Goal: Transaction & Acquisition: Purchase product/service

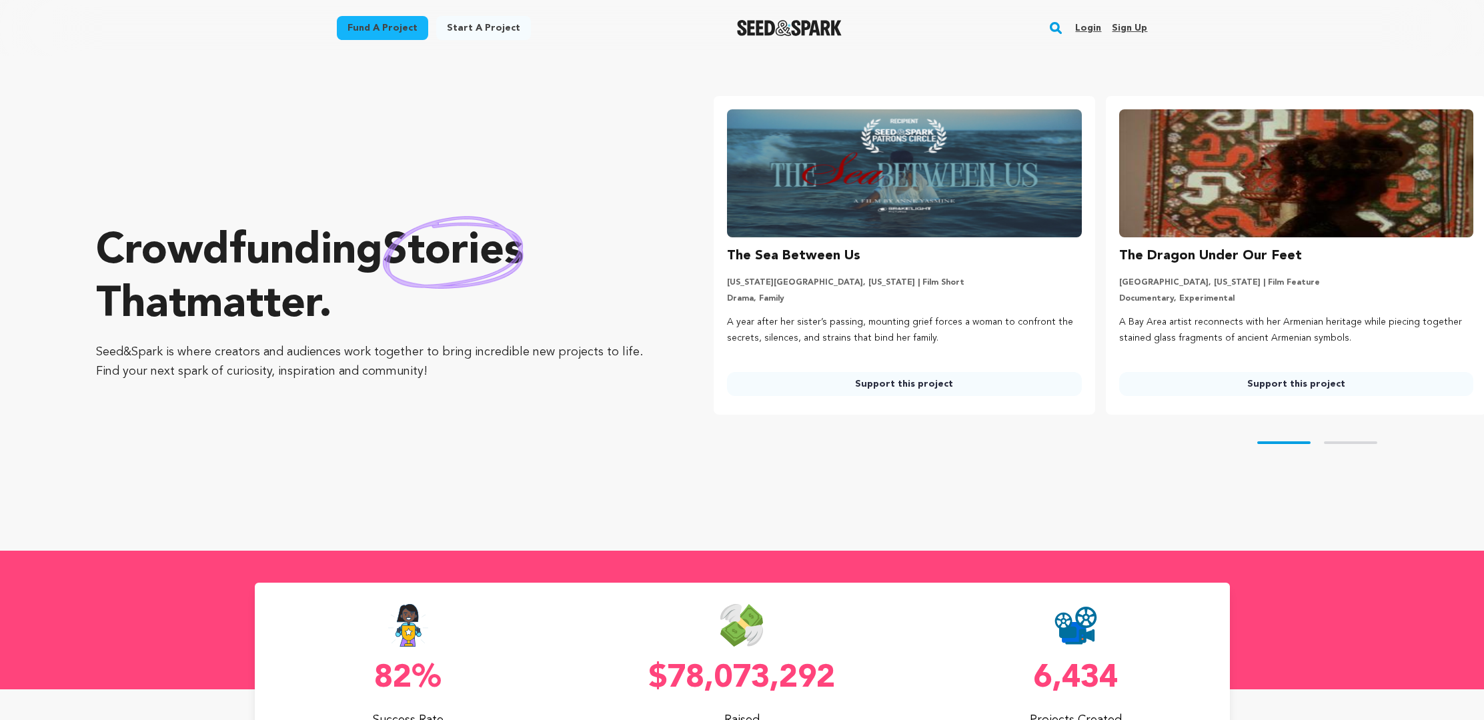
click at [1053, 21] on rect "button" at bounding box center [1056, 28] width 16 height 16
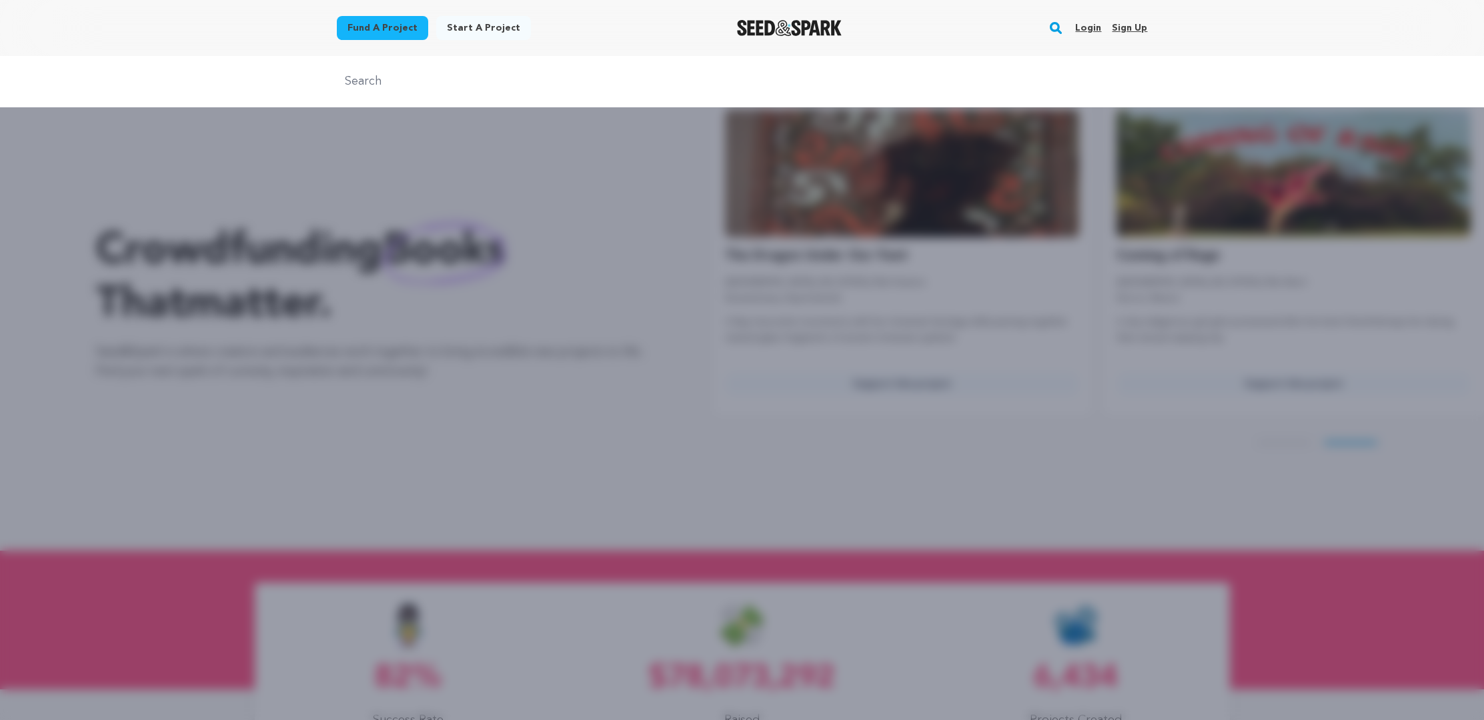
scroll to position [0, 402]
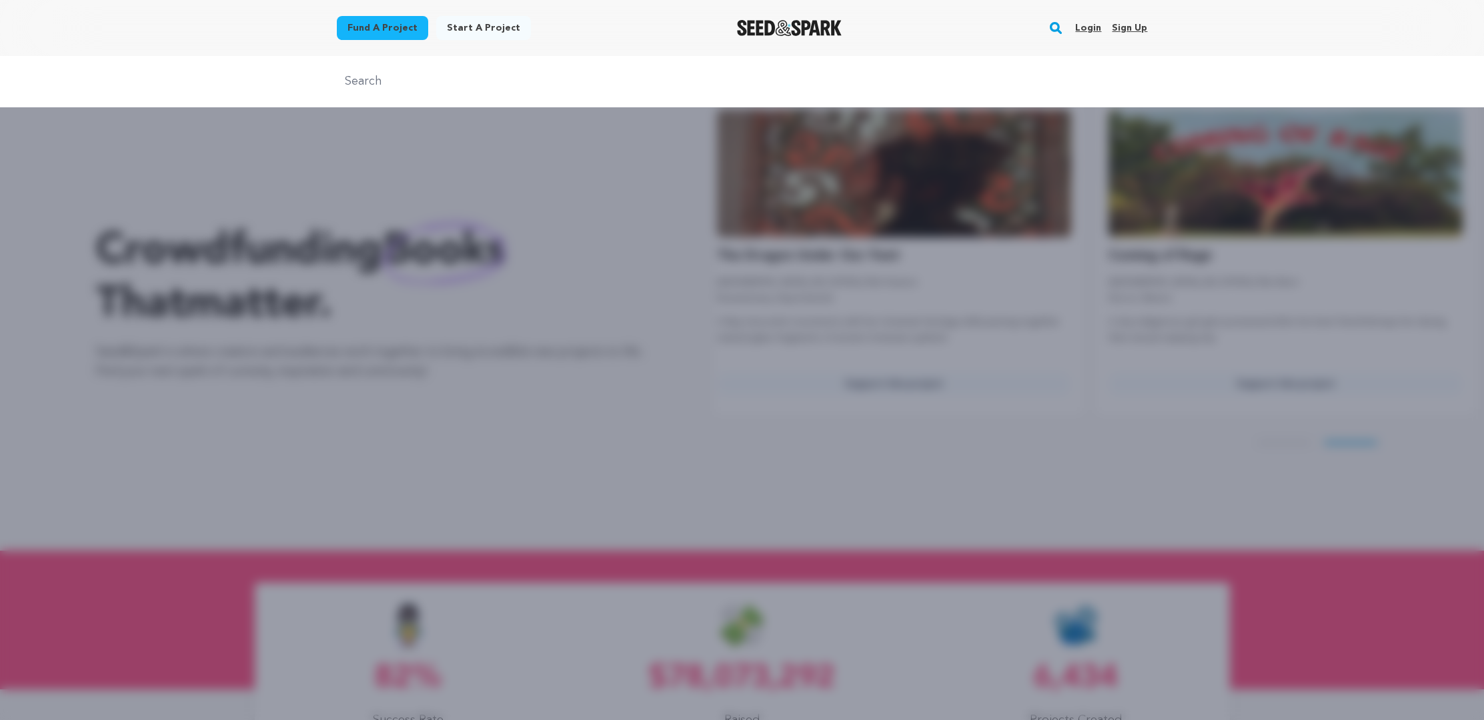
type input "f"
type input "hit and run"
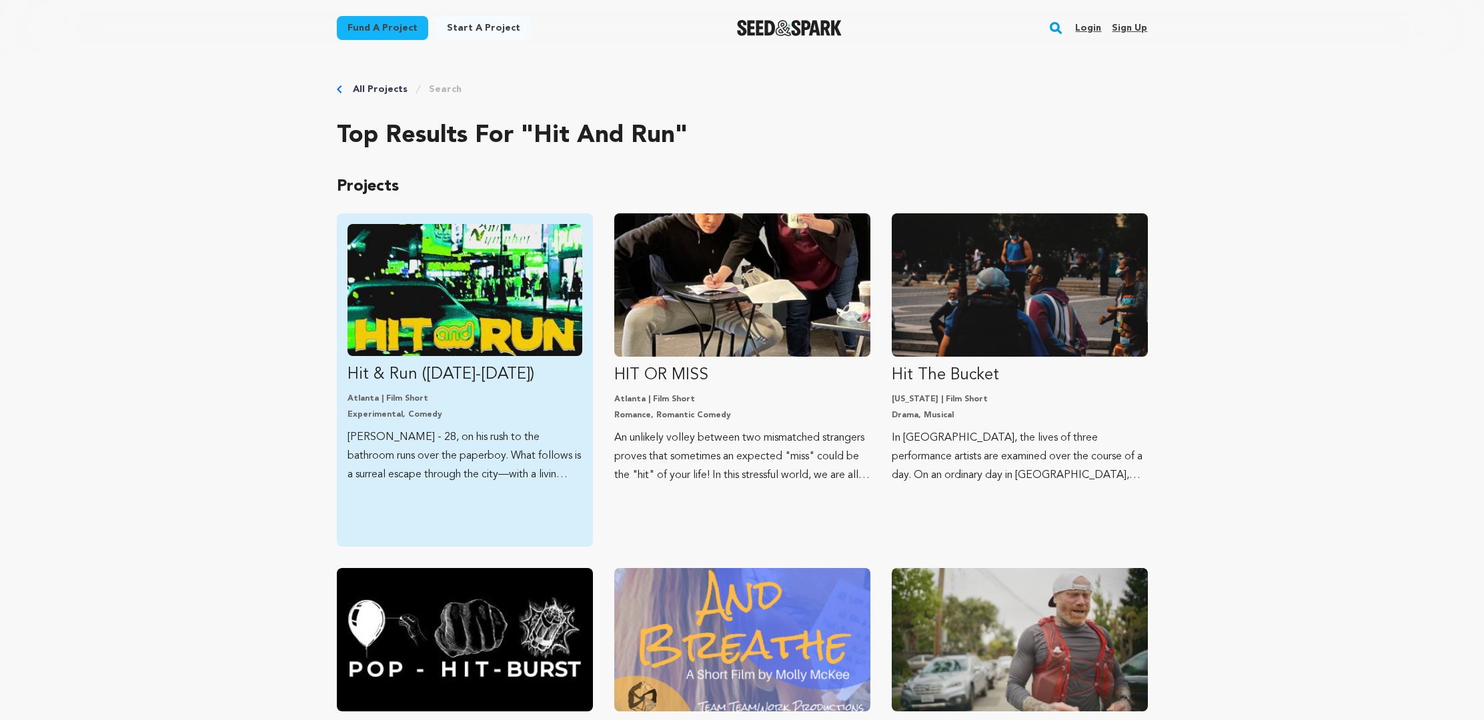
click at [518, 377] on p "Hit & Run ([DATE]-[DATE])" at bounding box center [464, 374] width 235 height 21
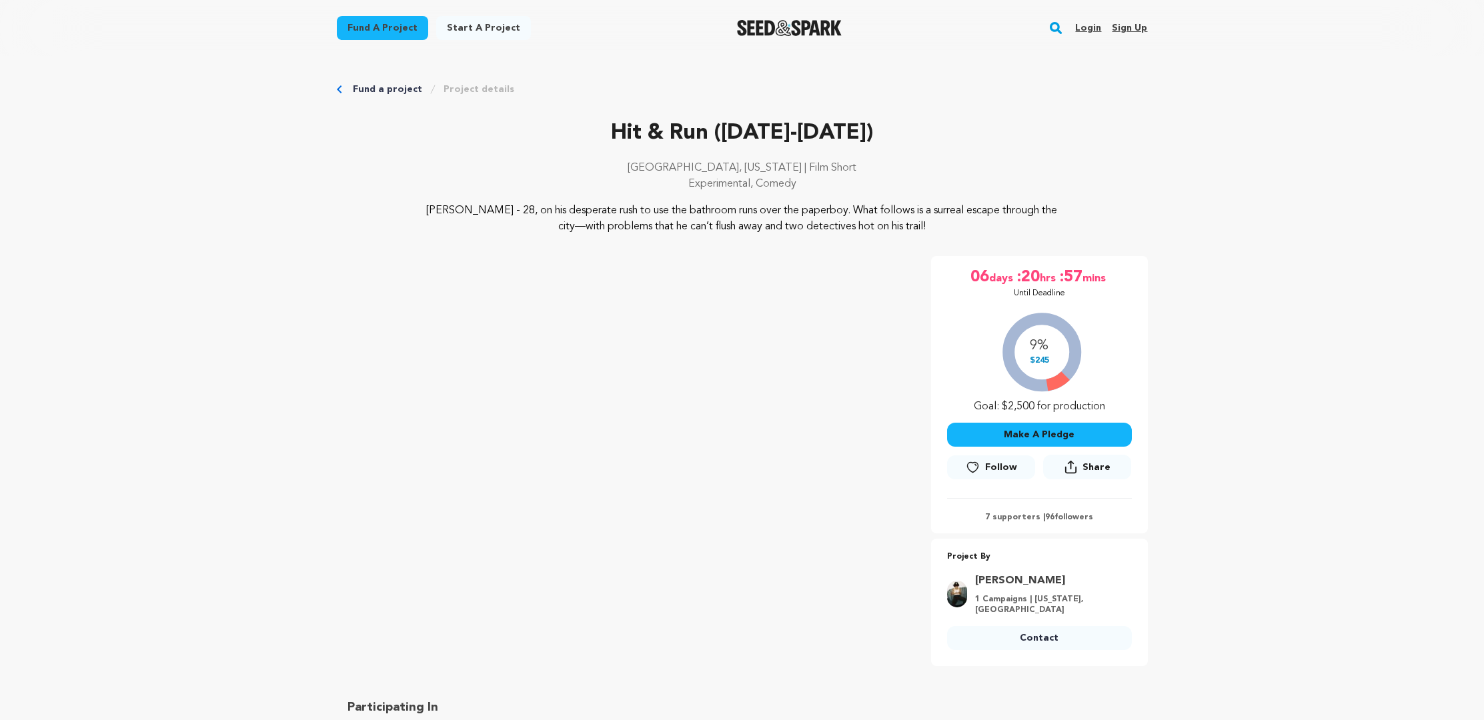
click at [1117, 436] on button "Make A Pledge" at bounding box center [1039, 435] width 185 height 24
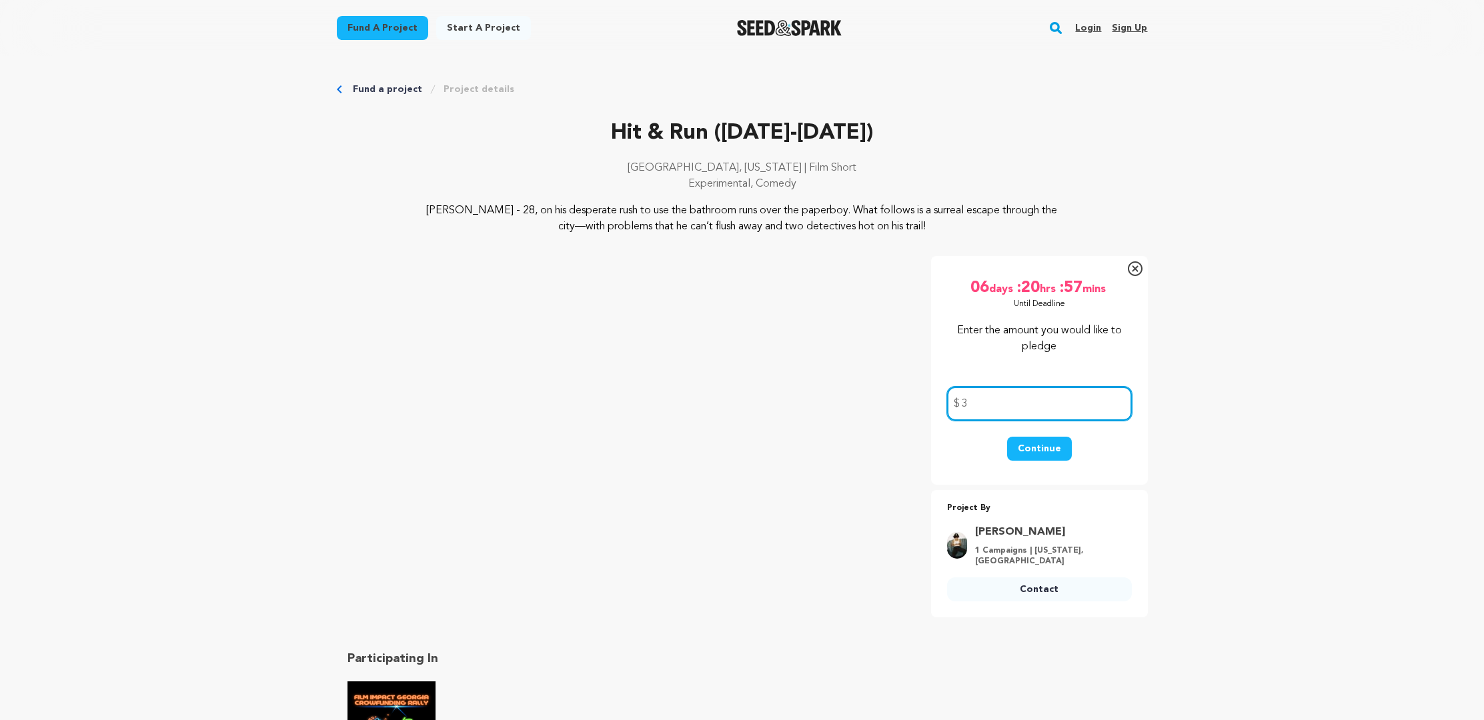
type input "3"
click at [1044, 457] on button "Continue" at bounding box center [1039, 449] width 65 height 24
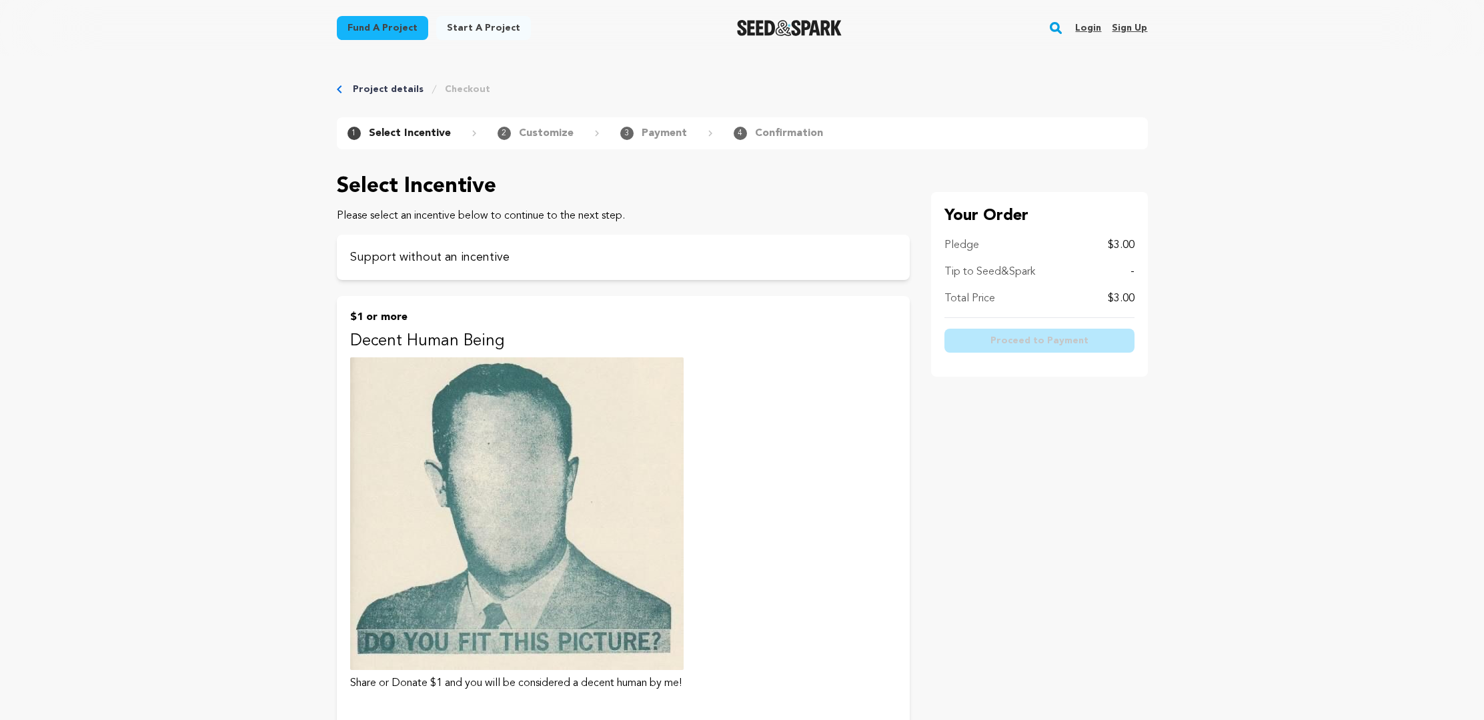
click at [1045, 452] on div "Your Order Pledge $3.00 Tip to Seed&Spark - Total Price $3.00 Proceed to Payment" at bounding box center [1039, 477] width 217 height 571
click at [475, 254] on p "Support without an incentive" at bounding box center [623, 257] width 546 height 19
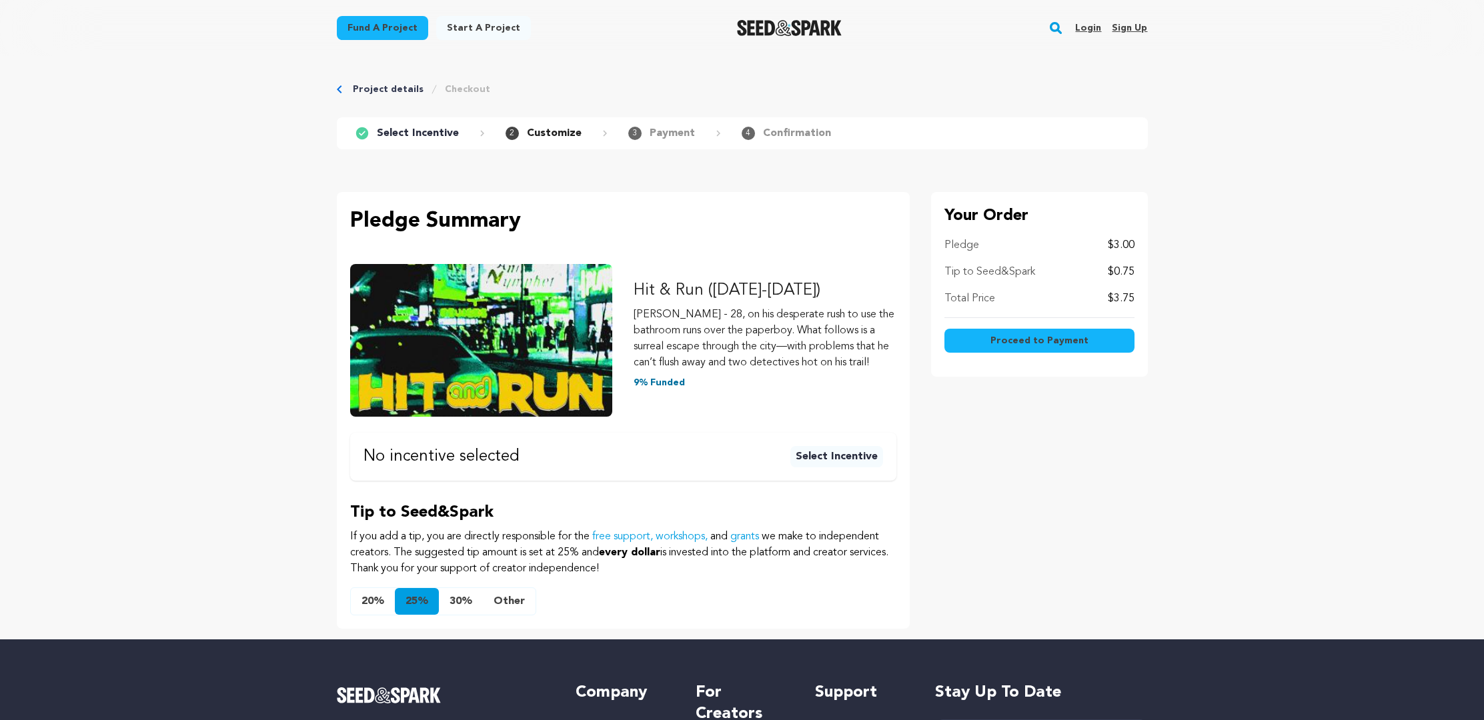
click at [1104, 332] on button "Proceed to Payment" at bounding box center [1039, 341] width 190 height 24
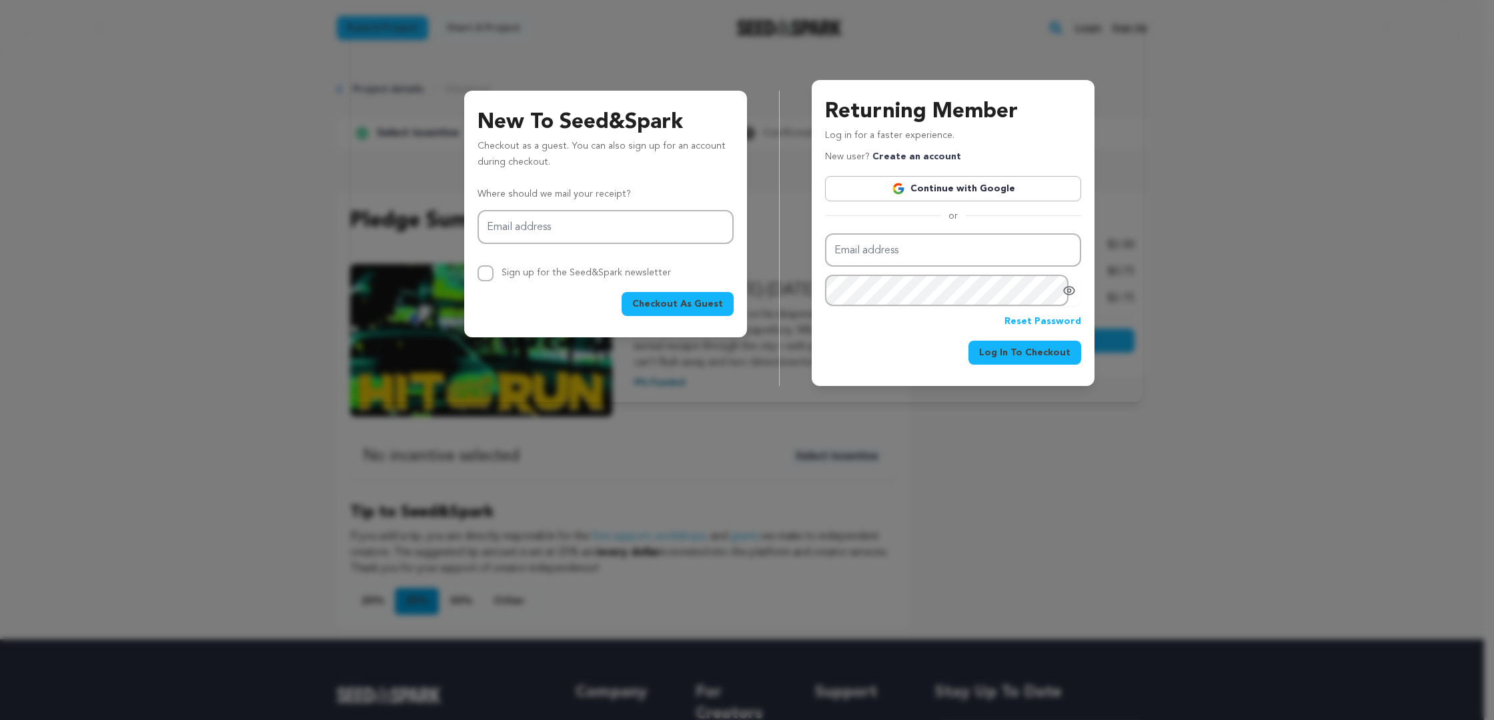
click at [706, 313] on button "Checkout As Guest" at bounding box center [678, 304] width 112 height 24
type input "iamdanielmichel@gmail.com"
click at [658, 301] on span "Checkout As Guest" at bounding box center [677, 303] width 91 height 13
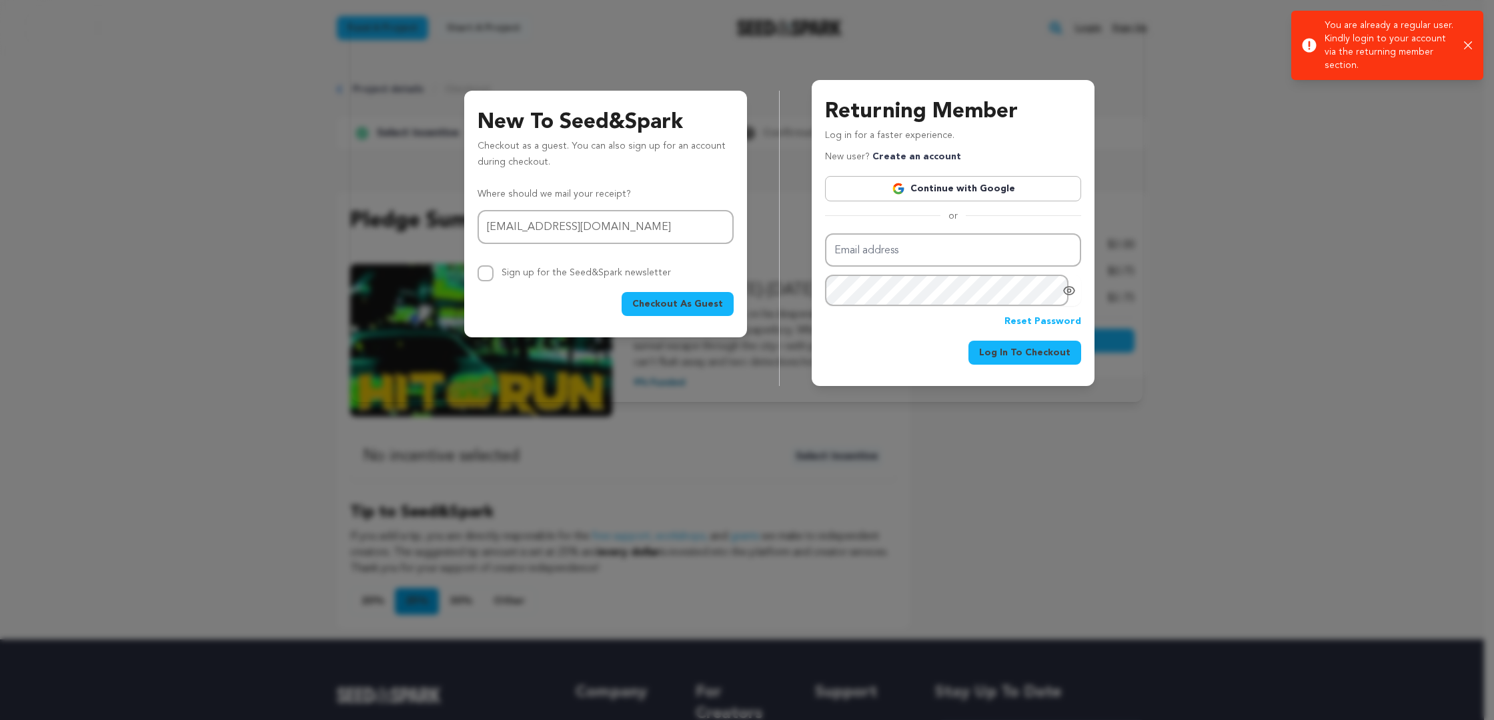
click at [899, 196] on link "Continue with Google" at bounding box center [953, 188] width 256 height 25
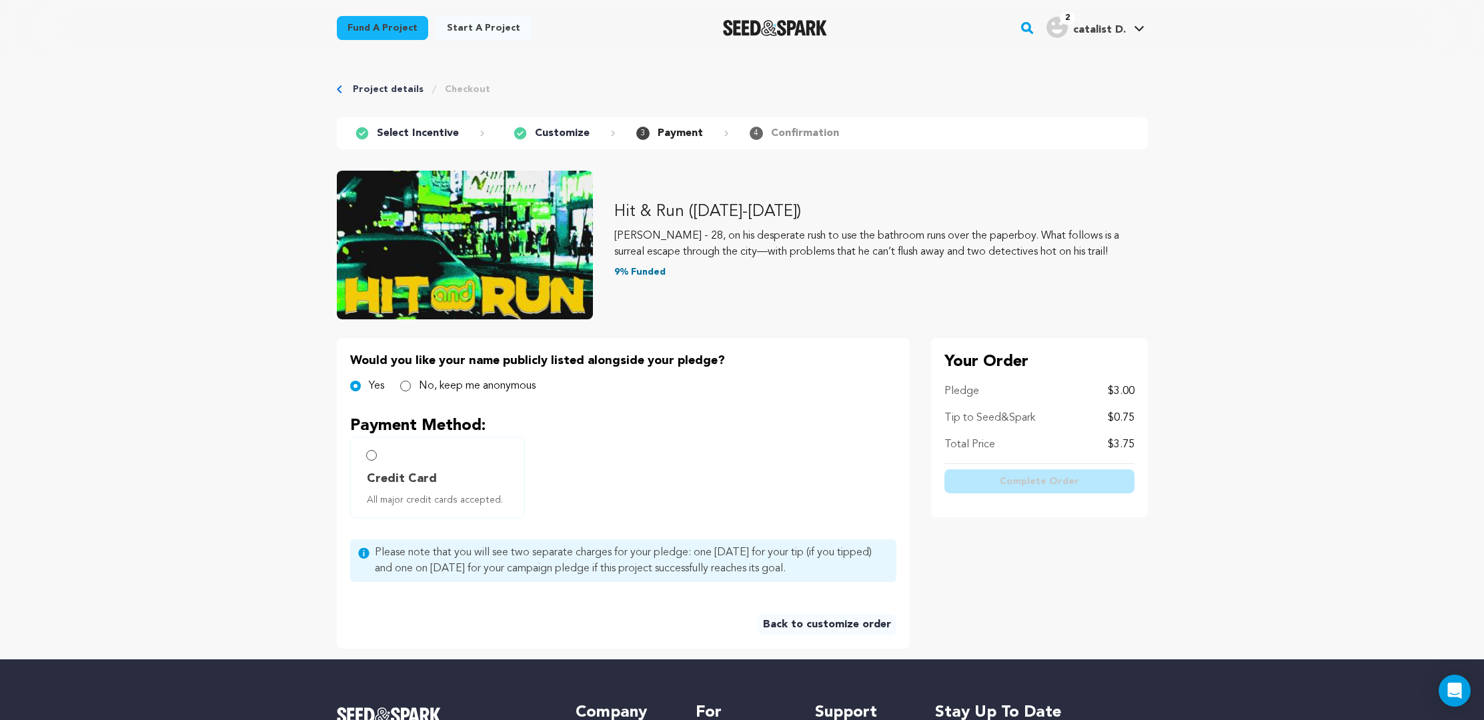
click at [399, 486] on span "Credit Card" at bounding box center [402, 478] width 70 height 19
radio input "true"
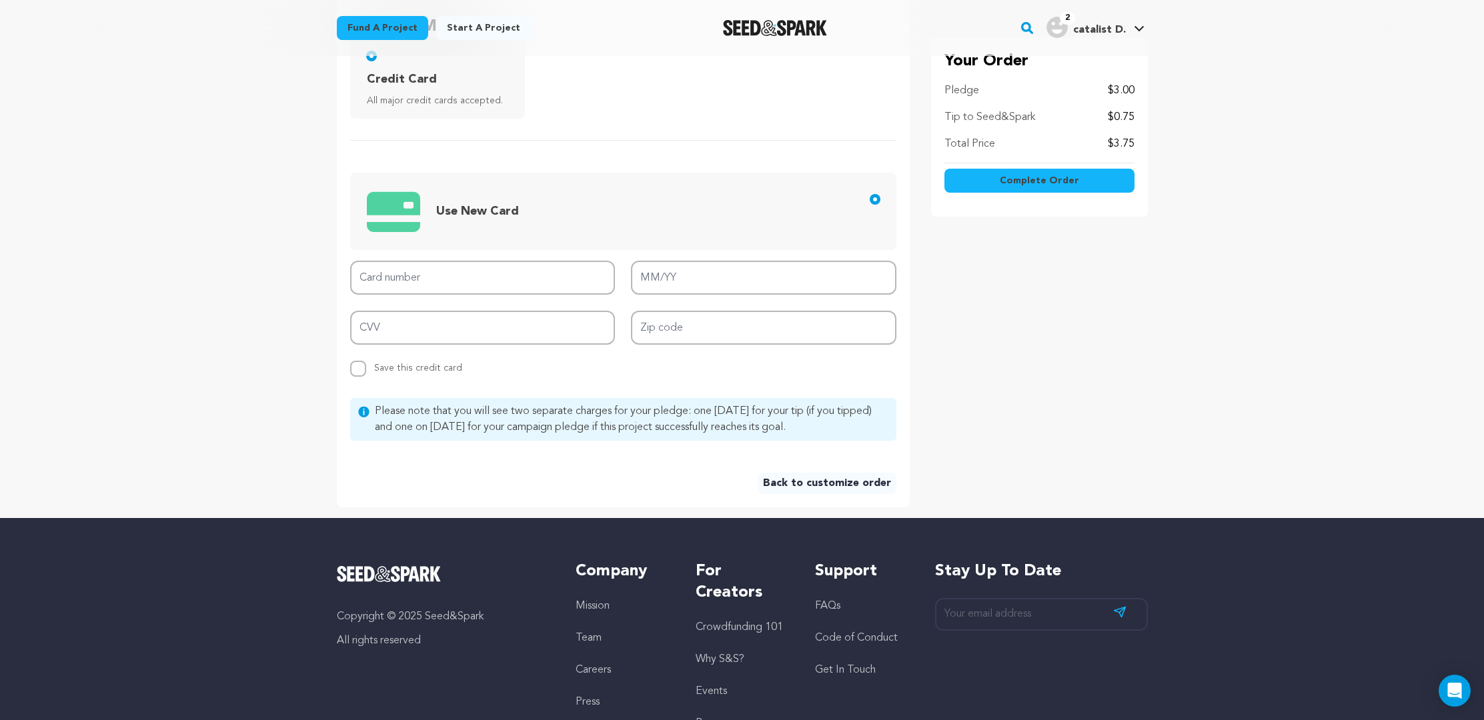
scroll to position [220, 0]
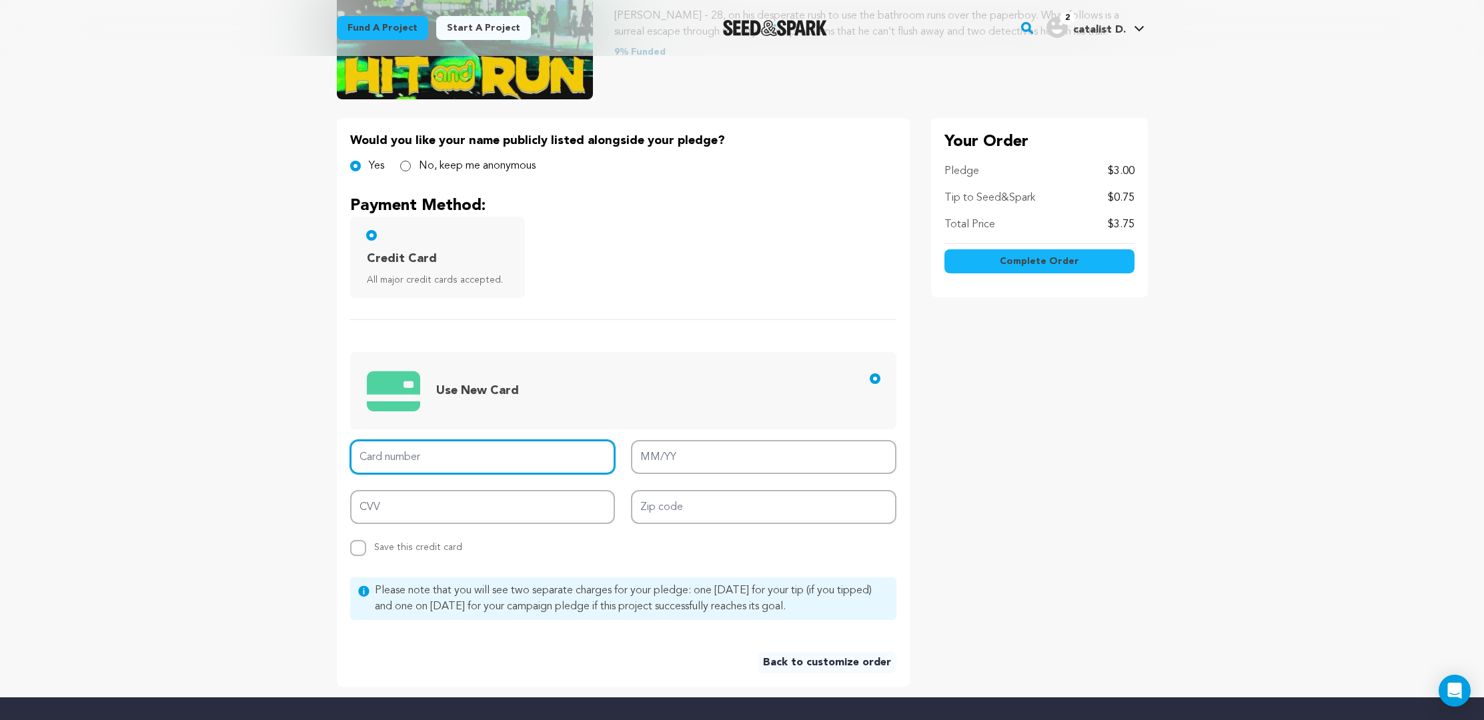
click at [467, 459] on input "Card number" at bounding box center [482, 457] width 265 height 34
click at [472, 445] on input "Card number" at bounding box center [482, 457] width 265 height 34
type input "4833 1202 0405 87"
click at [377, 30] on link "Fund a project" at bounding box center [382, 28] width 91 height 24
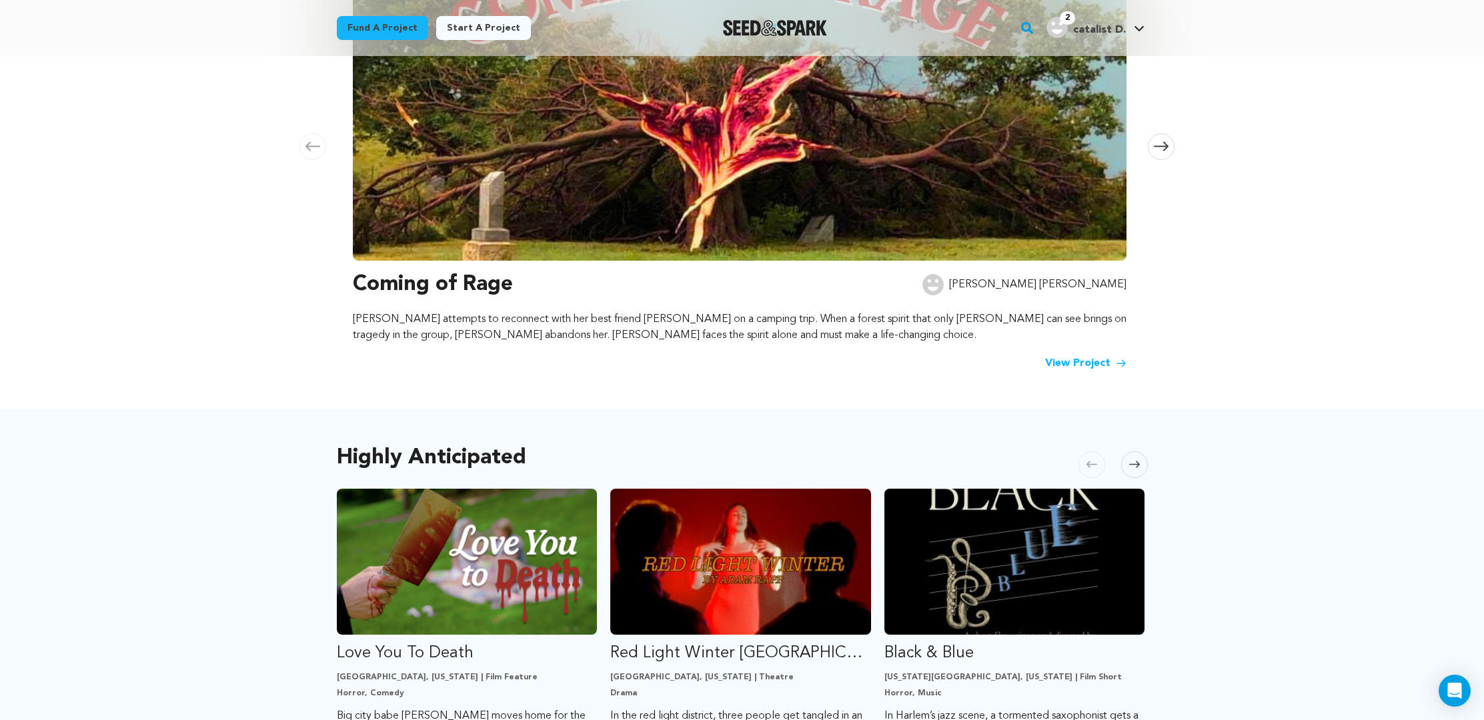
scroll to position [323, 0]
click at [1109, 367] on link "View Project" at bounding box center [1085, 363] width 81 height 16
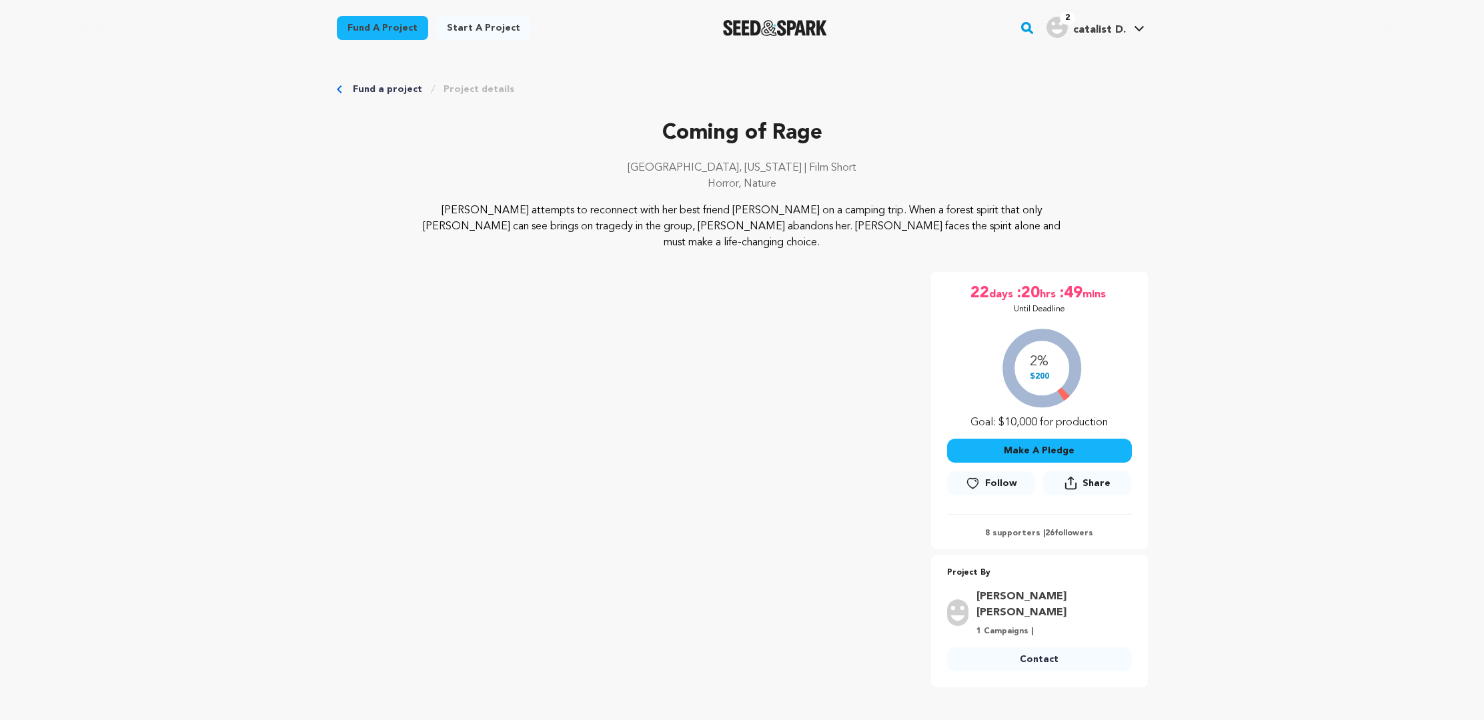
click at [405, 29] on link "Fund a project" at bounding box center [382, 28] width 91 height 24
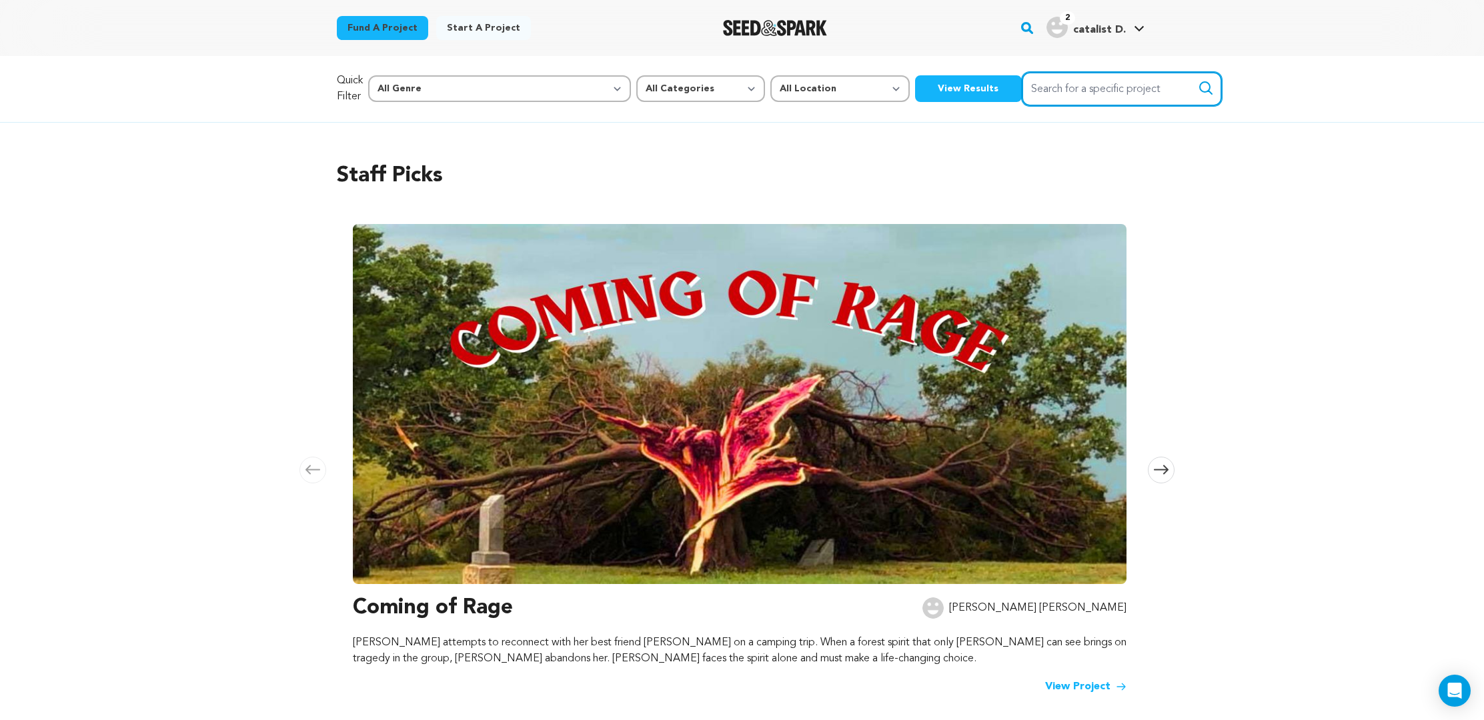
click at [1022, 89] on input "Search for a specific project" at bounding box center [1122, 89] width 200 height 34
type input "hit and run"
click at [1198, 80] on button "Search" at bounding box center [1206, 88] width 16 height 16
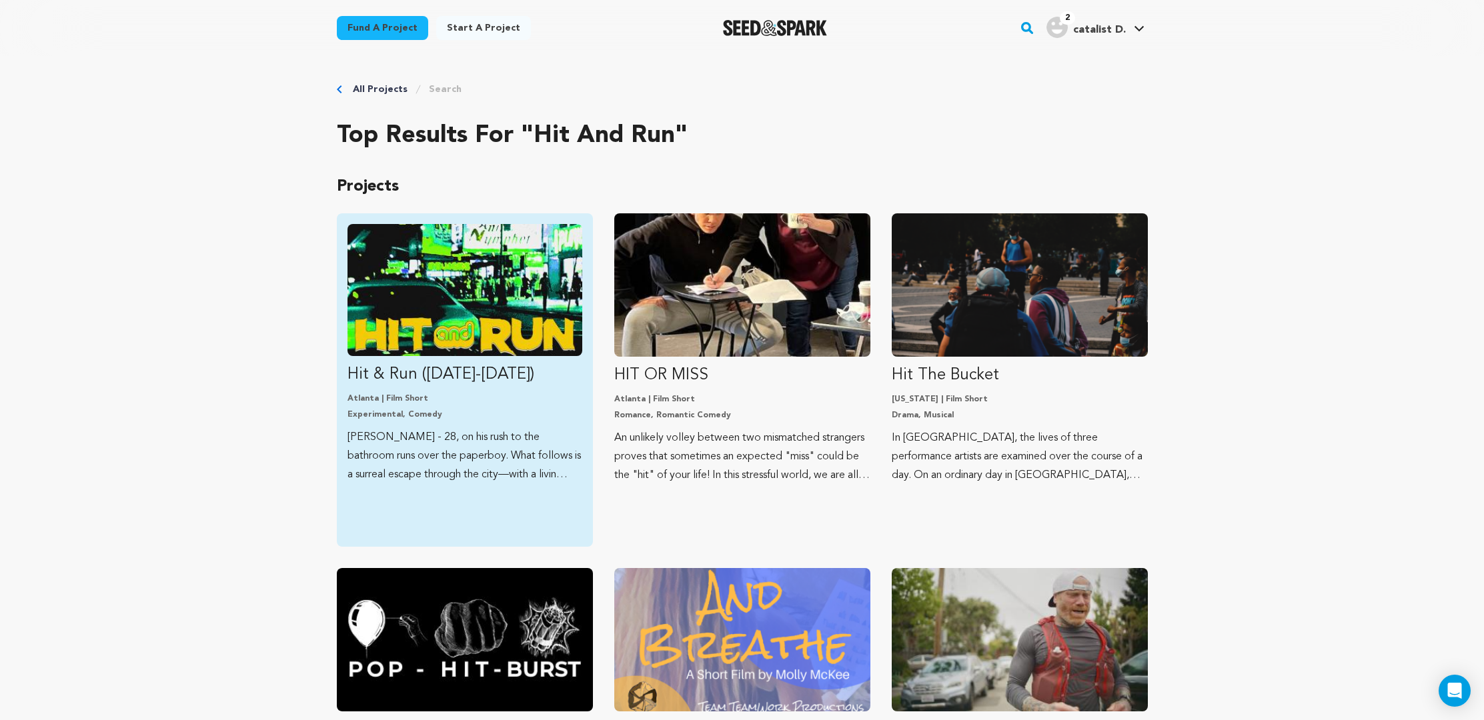
click at [345, 317] on div "Hit & Run ([DATE]-[DATE]) [GEOGRAPHIC_DATA] | Film Short Experimental, Comedy […" at bounding box center [465, 379] width 256 height 333
click at [435, 291] on img "Fund Hit &amp; Run (2025-2026)" at bounding box center [464, 290] width 235 height 132
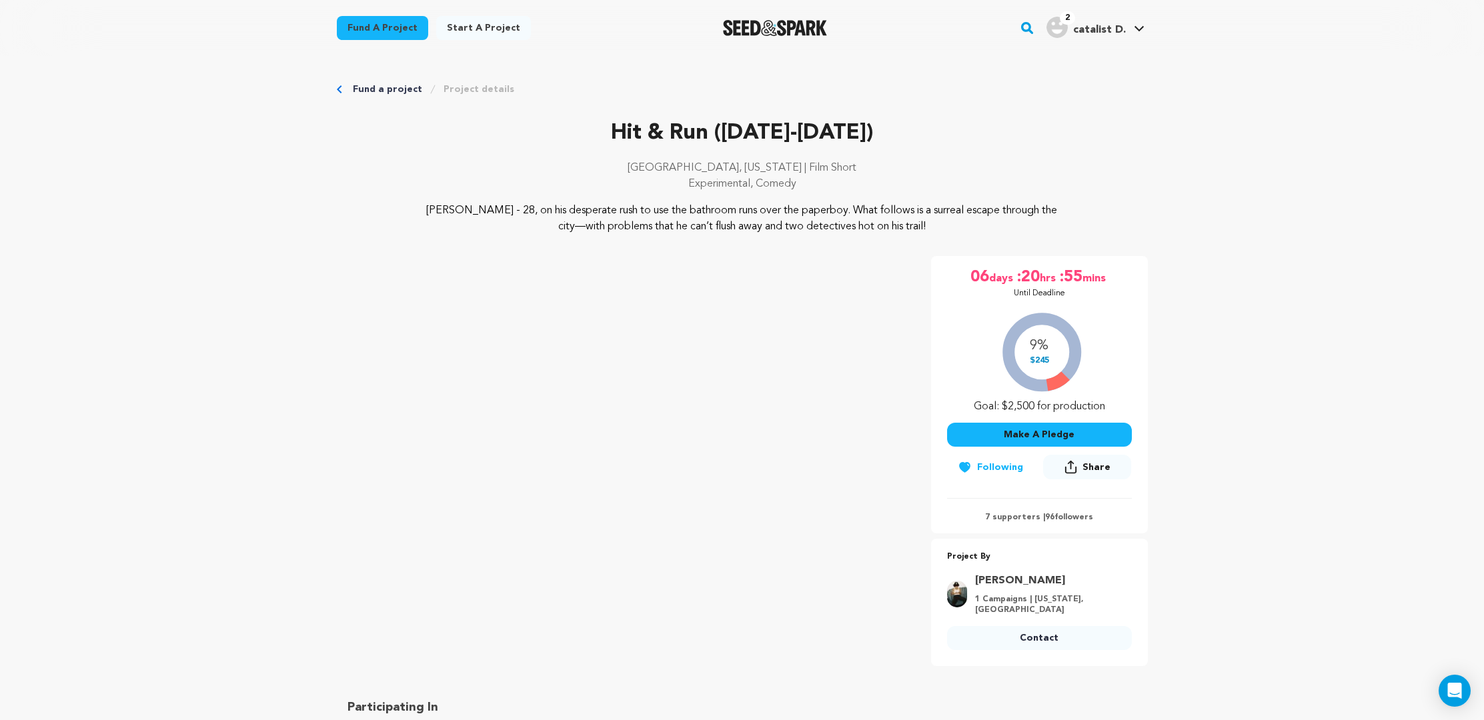
click at [980, 437] on button "Make A Pledge" at bounding box center [1039, 435] width 185 height 24
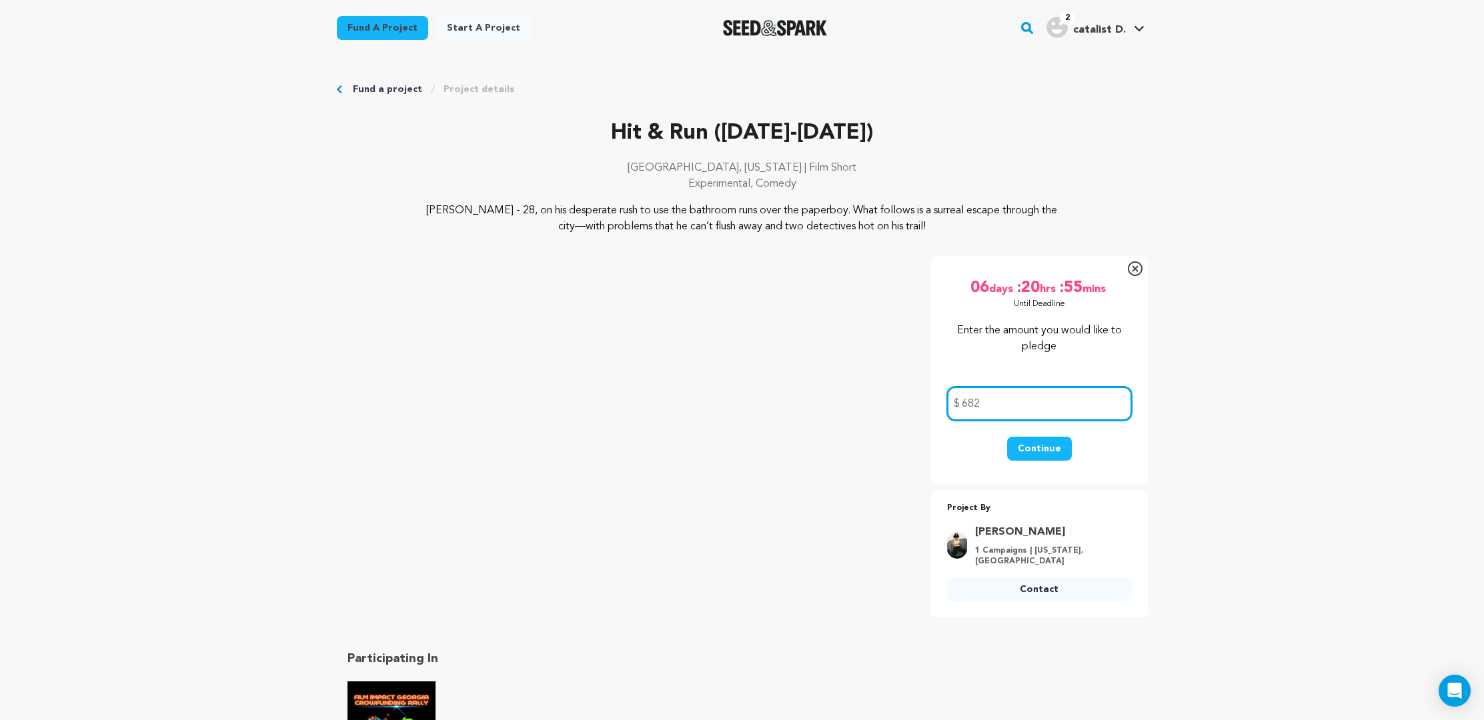
type input "682"
click at [1044, 450] on button "Continue" at bounding box center [1039, 449] width 65 height 24
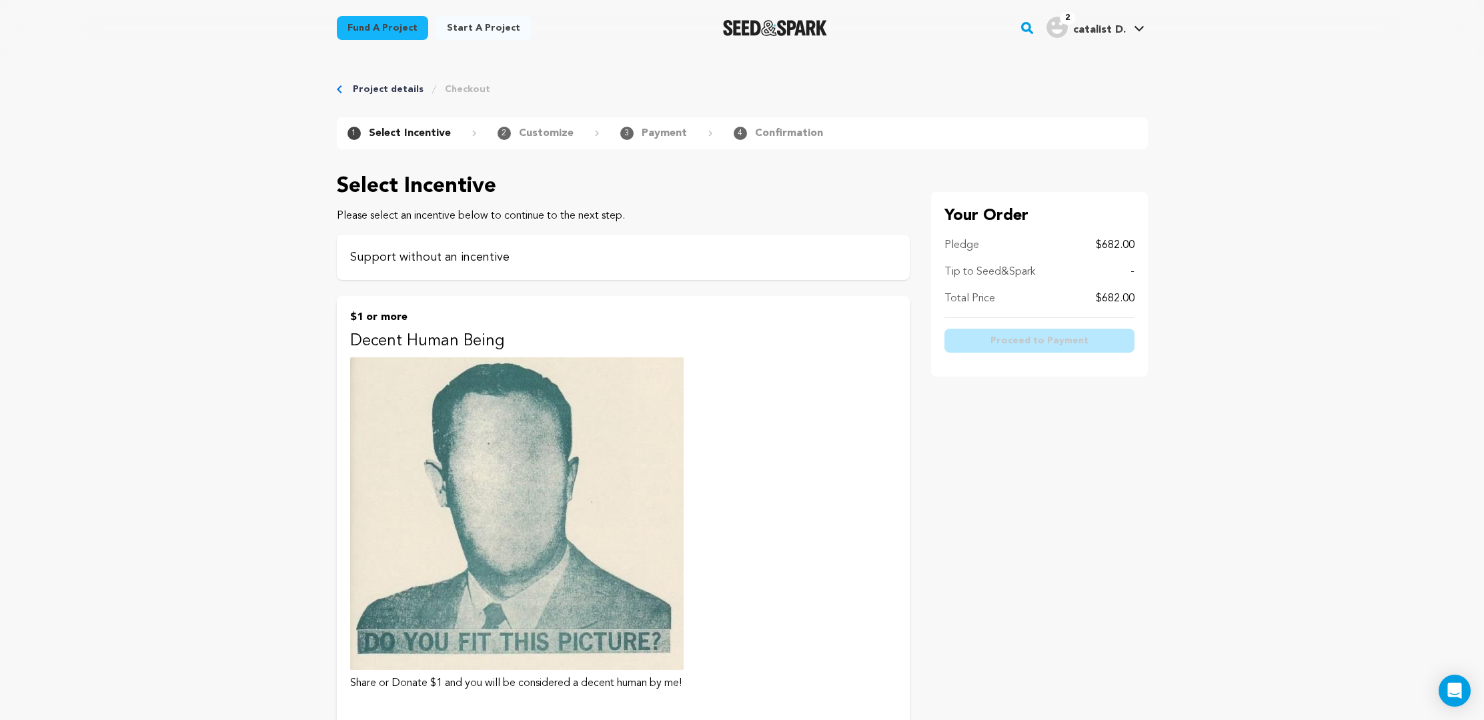
click at [571, 253] on p "Support without an incentive" at bounding box center [623, 257] width 546 height 19
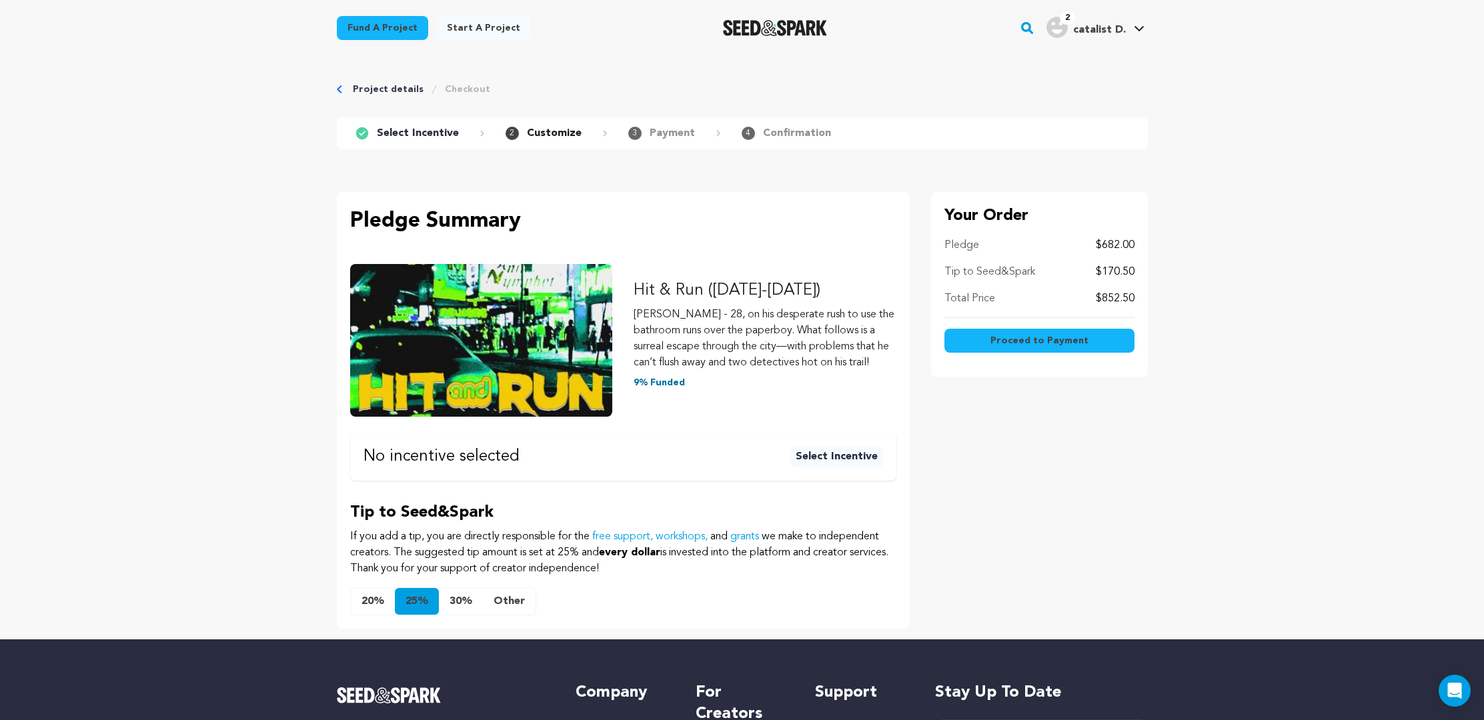
click at [499, 605] on button "Other" at bounding box center [509, 601] width 53 height 27
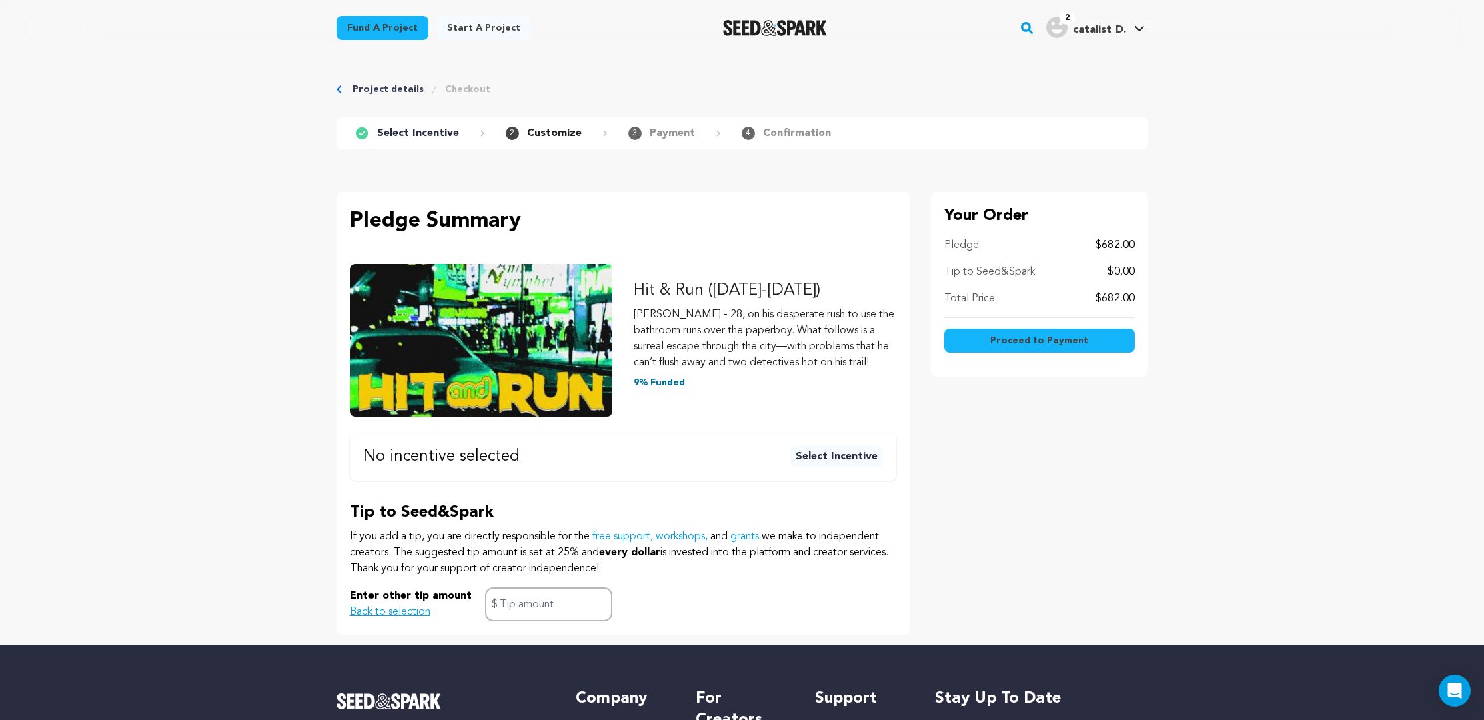
click at [570, 583] on div "Tip to Seed&Spark If you add a tip, you are directly responsible for the free s…" at bounding box center [623, 561] width 546 height 119
click at [571, 591] on input "text" at bounding box center [548, 604] width 127 height 34
type input "0"
click at [1109, 334] on button "Proceed to Payment" at bounding box center [1039, 341] width 190 height 24
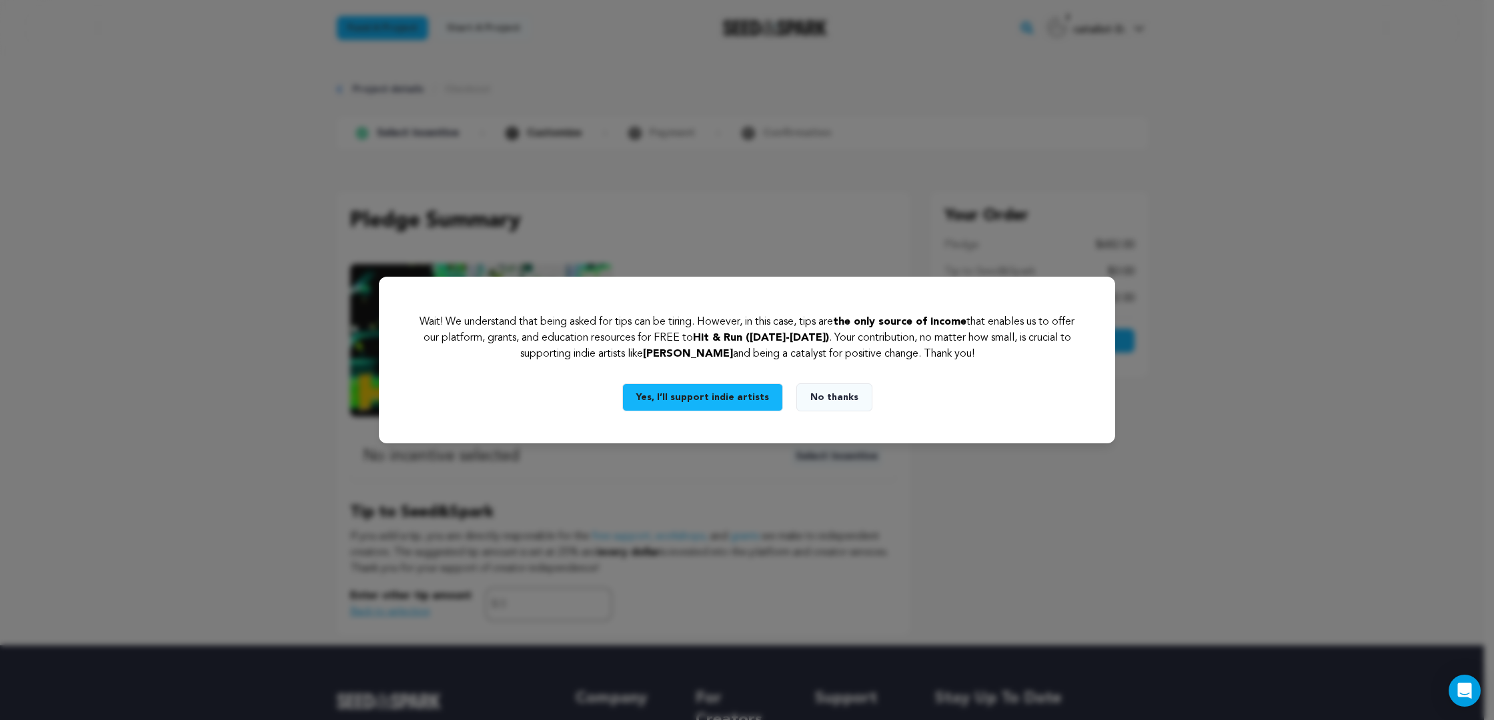
click at [762, 395] on button "Yes, I’ll support indie artists" at bounding box center [702, 397] width 161 height 28
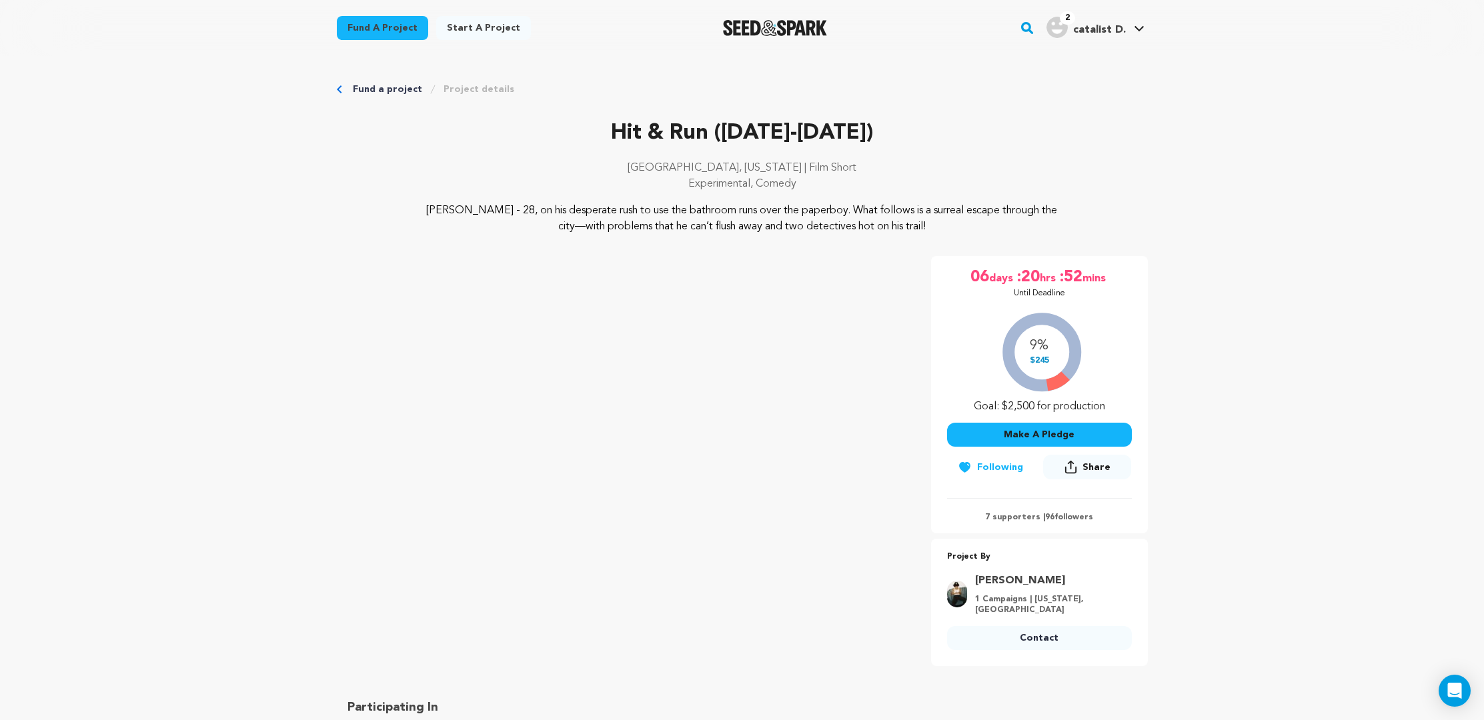
click at [1054, 437] on button "Make A Pledge" at bounding box center [1039, 435] width 185 height 24
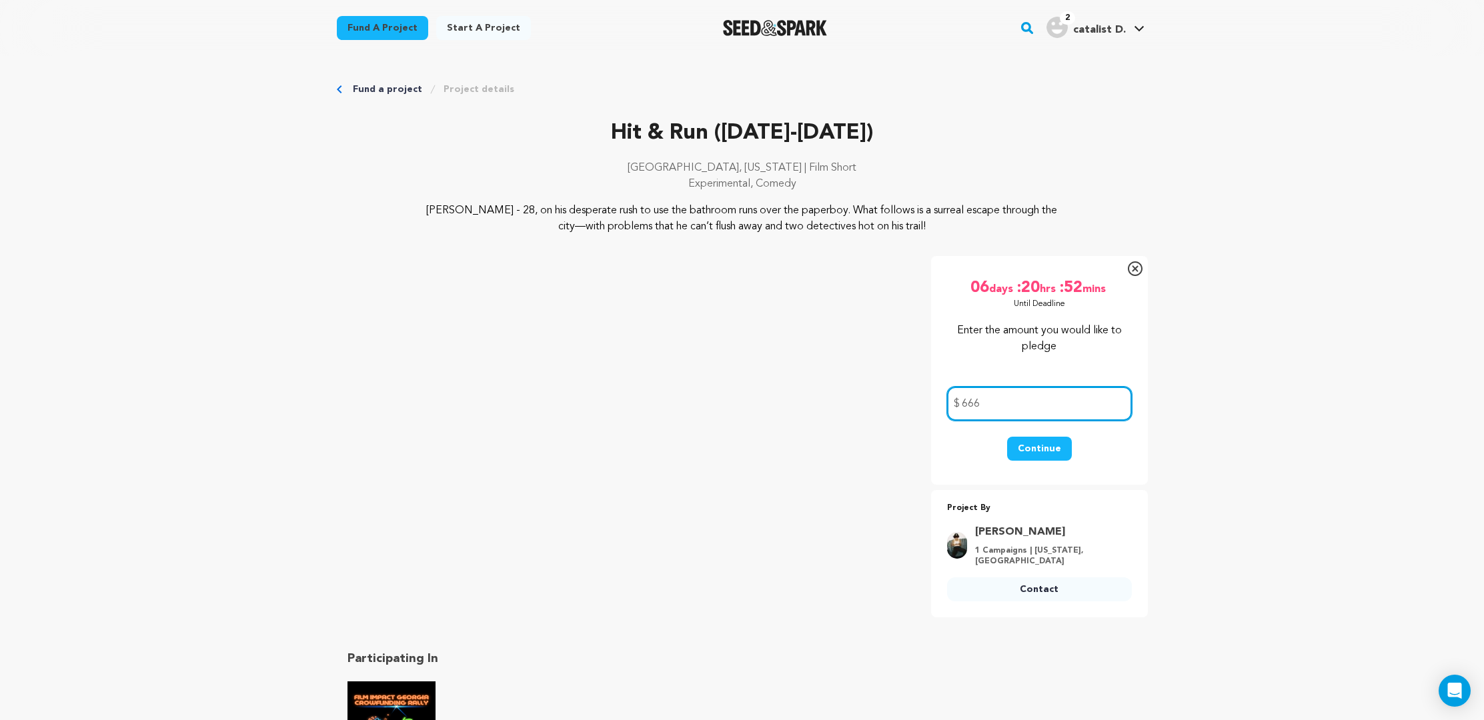
type input "666"
click at [1053, 447] on button "Continue" at bounding box center [1039, 449] width 65 height 24
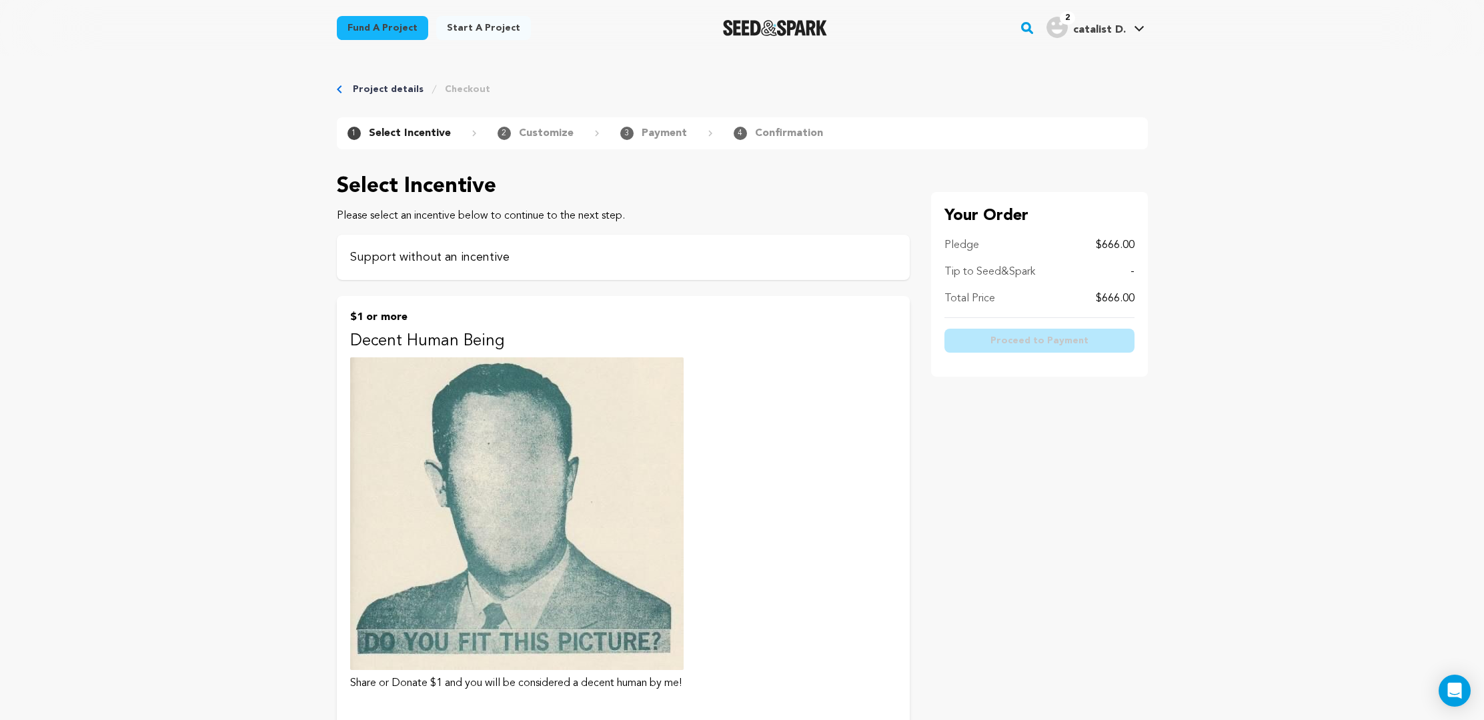
click at [453, 259] on p "Support without an incentive" at bounding box center [623, 257] width 546 height 19
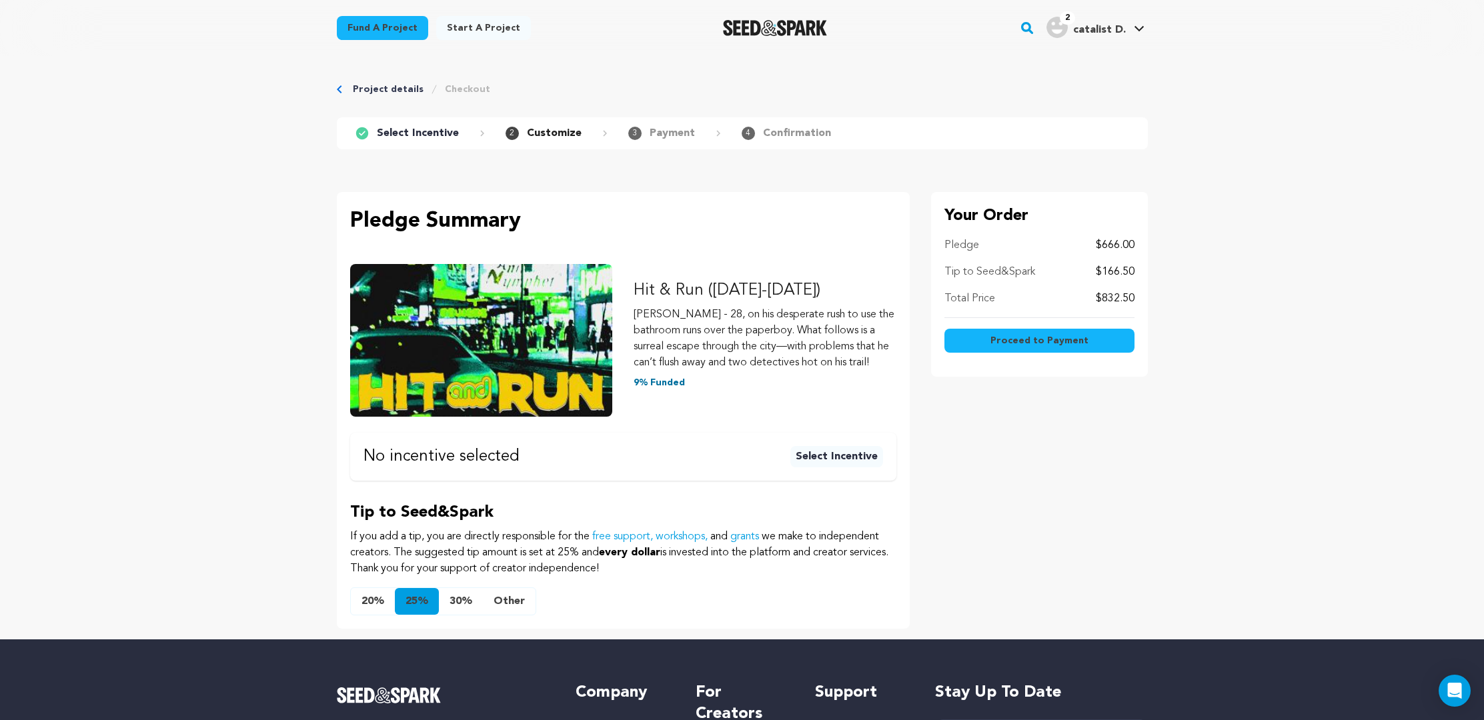
click at [492, 596] on button "Other" at bounding box center [509, 601] width 53 height 27
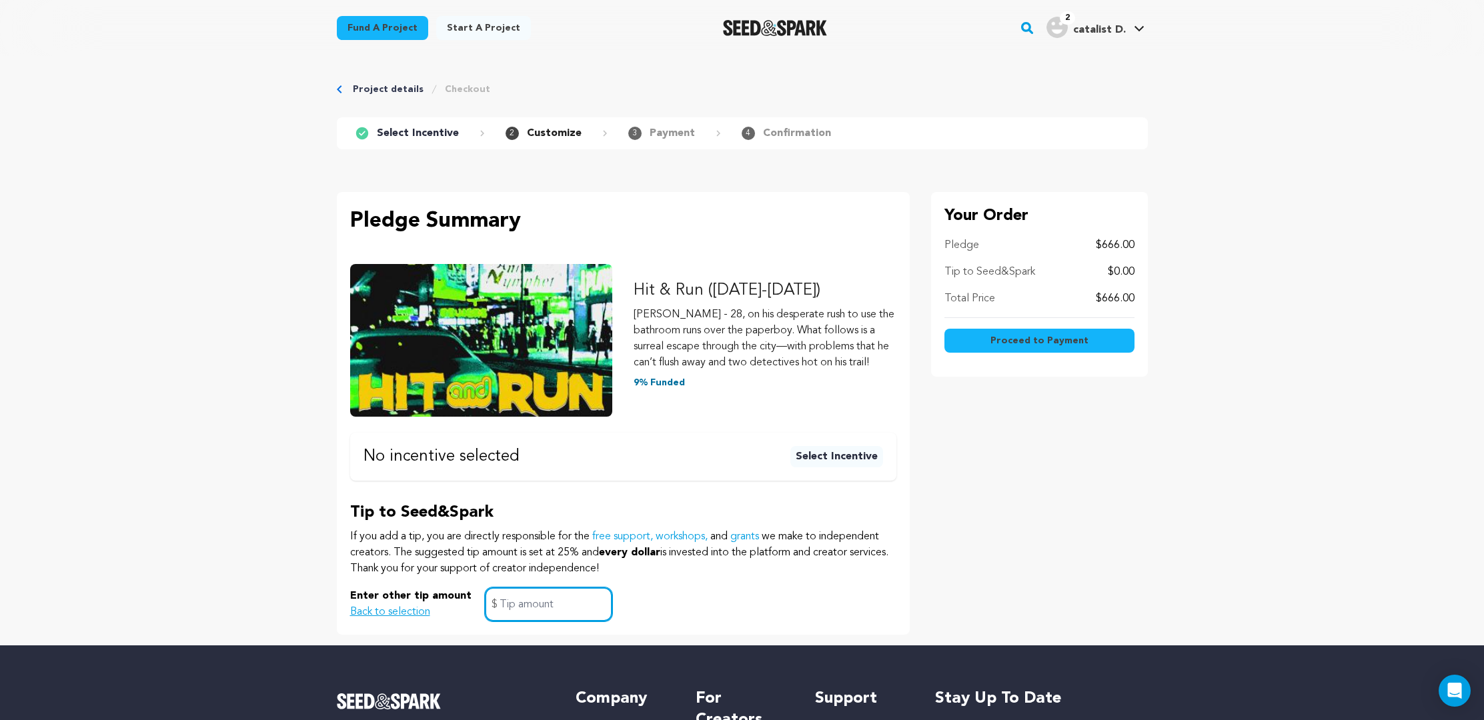
click at [517, 611] on input "text" at bounding box center [548, 604] width 127 height 34
type input "16"
click at [980, 333] on button "Proceed to Payment" at bounding box center [1039, 341] width 190 height 24
click at [982, 337] on button "Proceed to Payment" at bounding box center [1039, 341] width 190 height 24
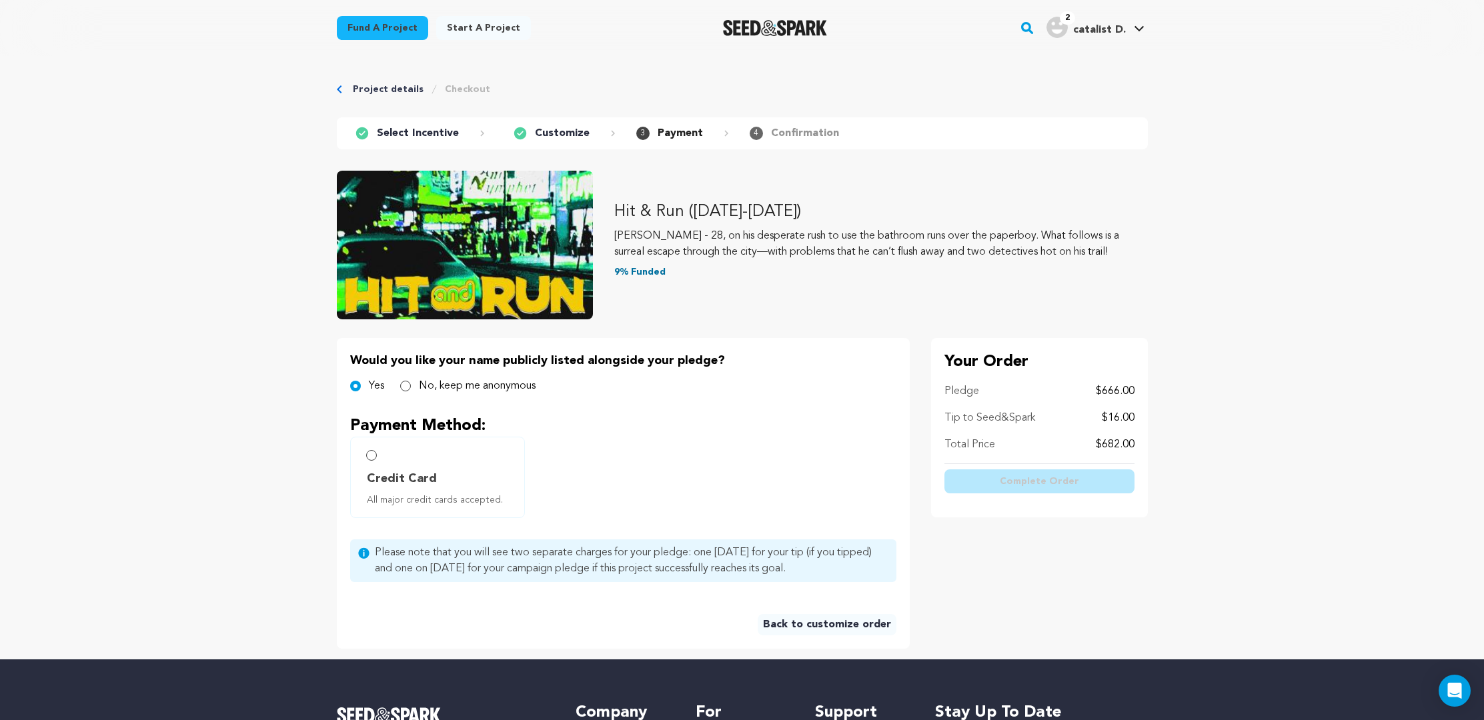
click at [441, 483] on span "Credit Card" at bounding box center [440, 478] width 147 height 19
radio input "true"
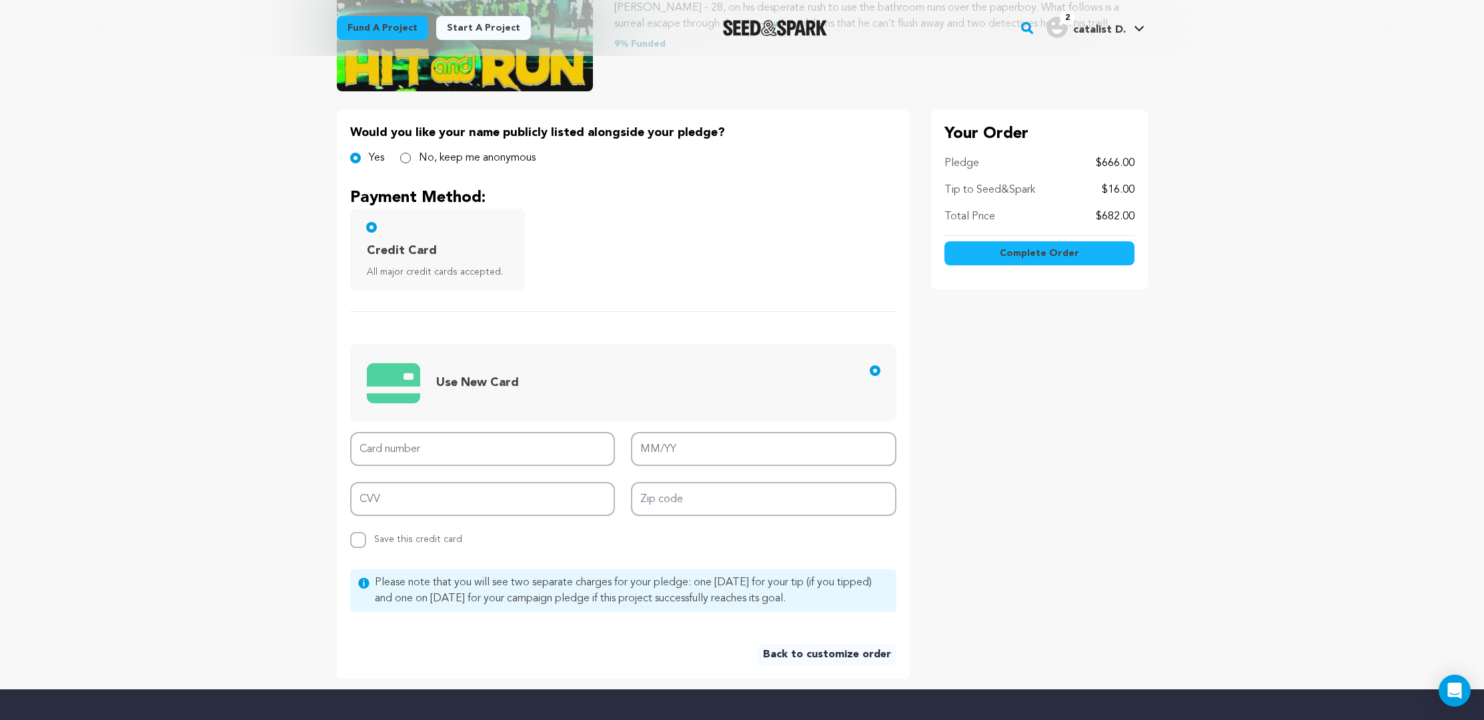
scroll to position [413, 0]
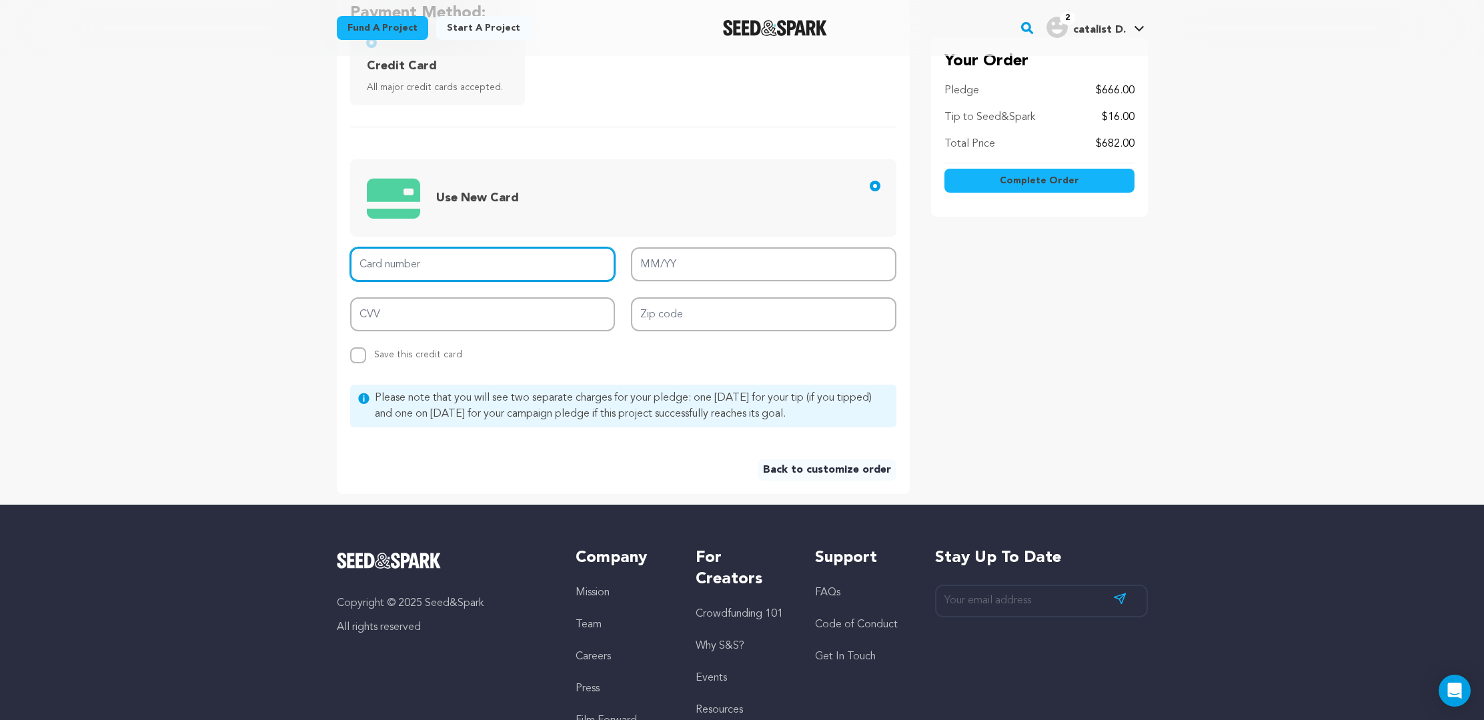
click at [486, 261] on input "Card number" at bounding box center [482, 264] width 265 height 34
type input "4833 1202 0405 8730"
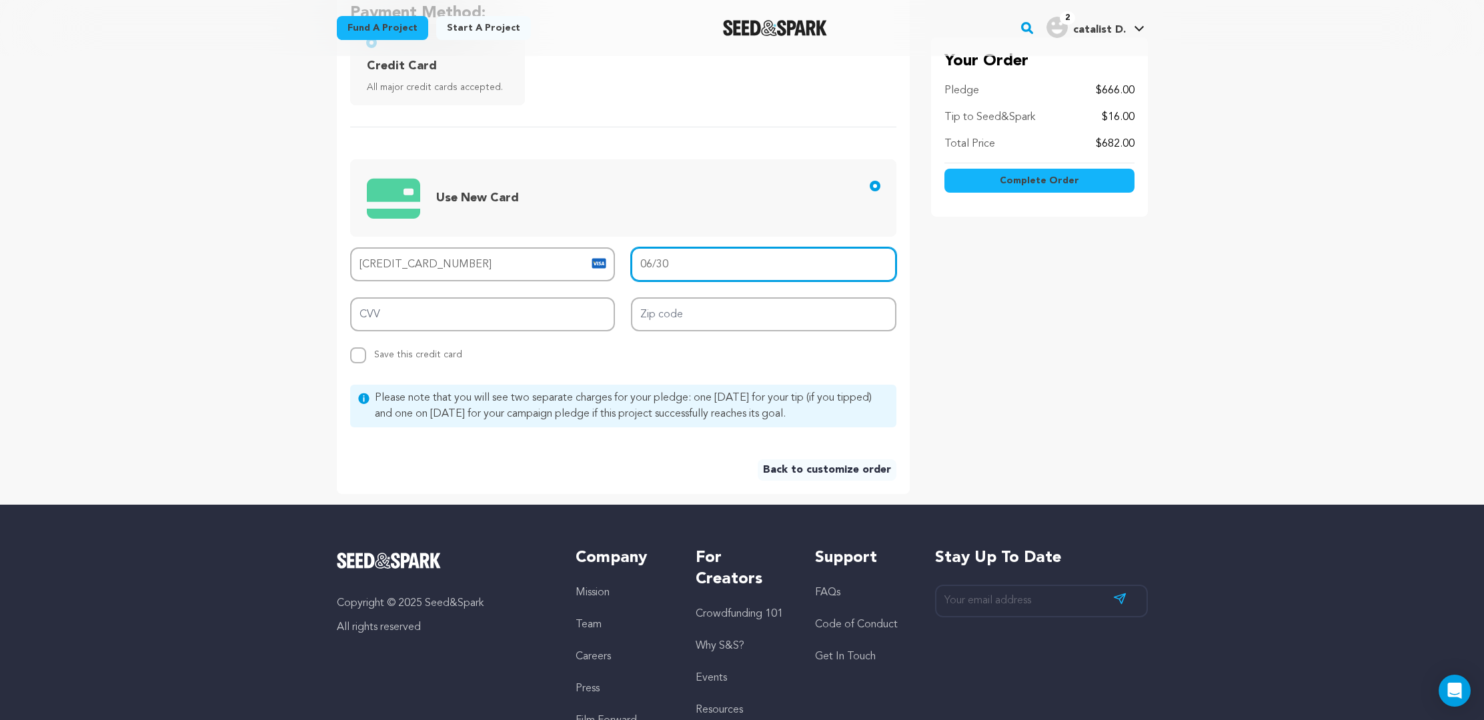
type input "06/30"
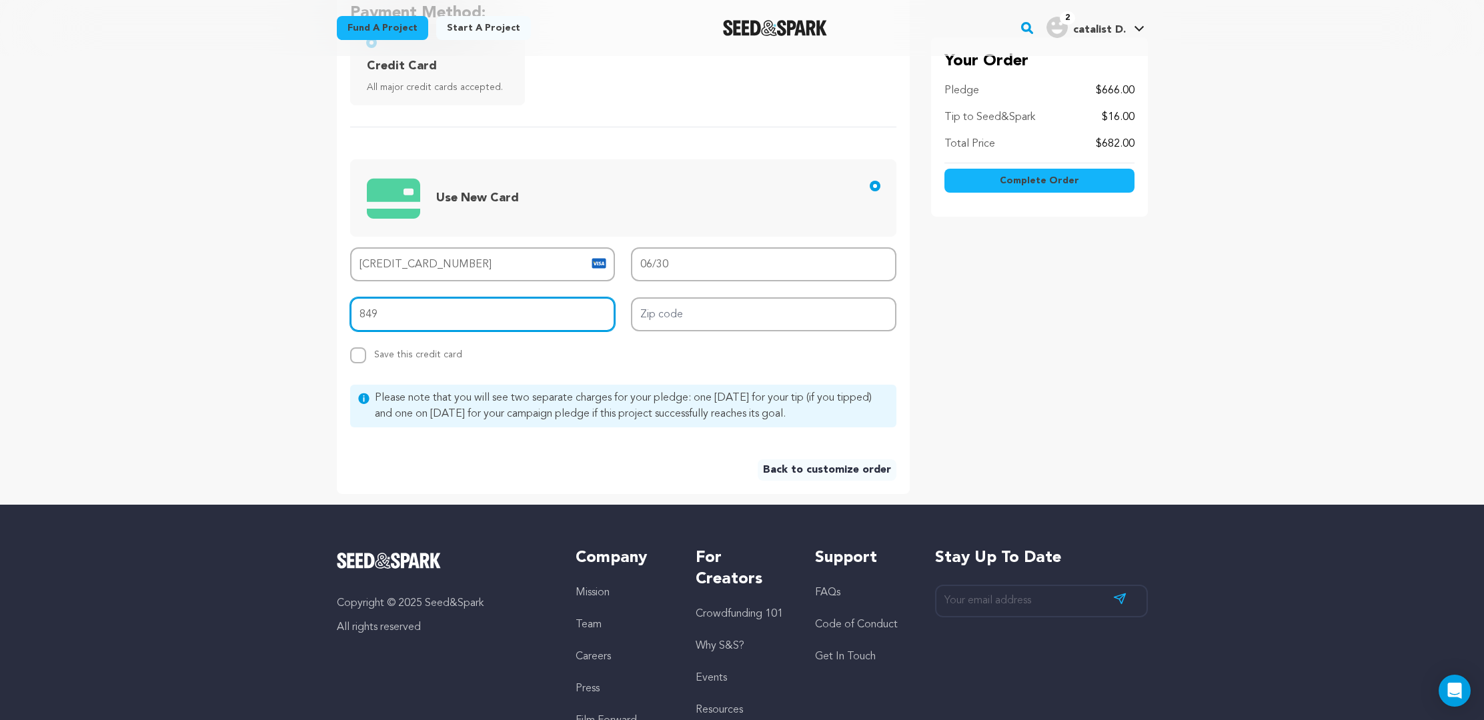
type input "849"
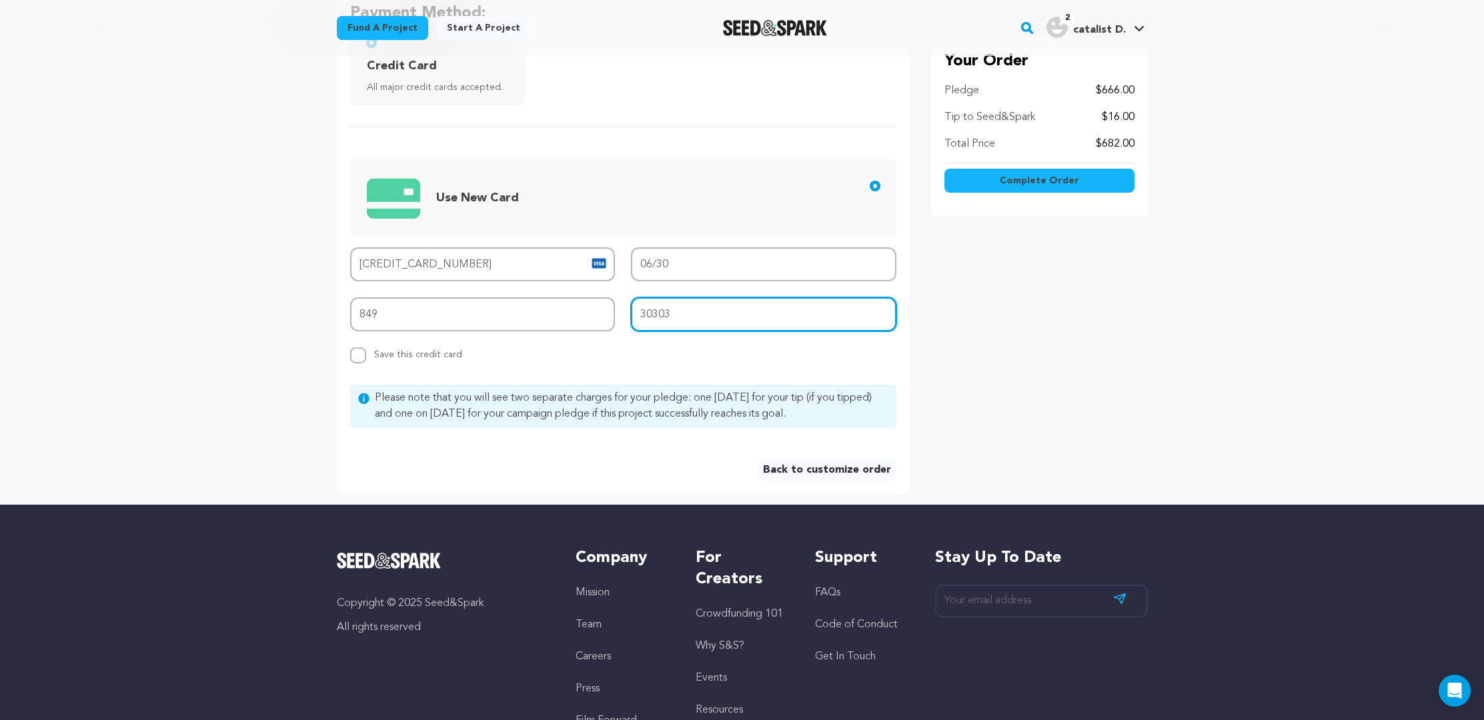
type input "30303"
click at [354, 355] on input "Replace saved credit card Save this credit card" at bounding box center [358, 355] width 16 height 16
checkbox input "true"
click at [1037, 180] on span "Complete Order" at bounding box center [1039, 180] width 79 height 13
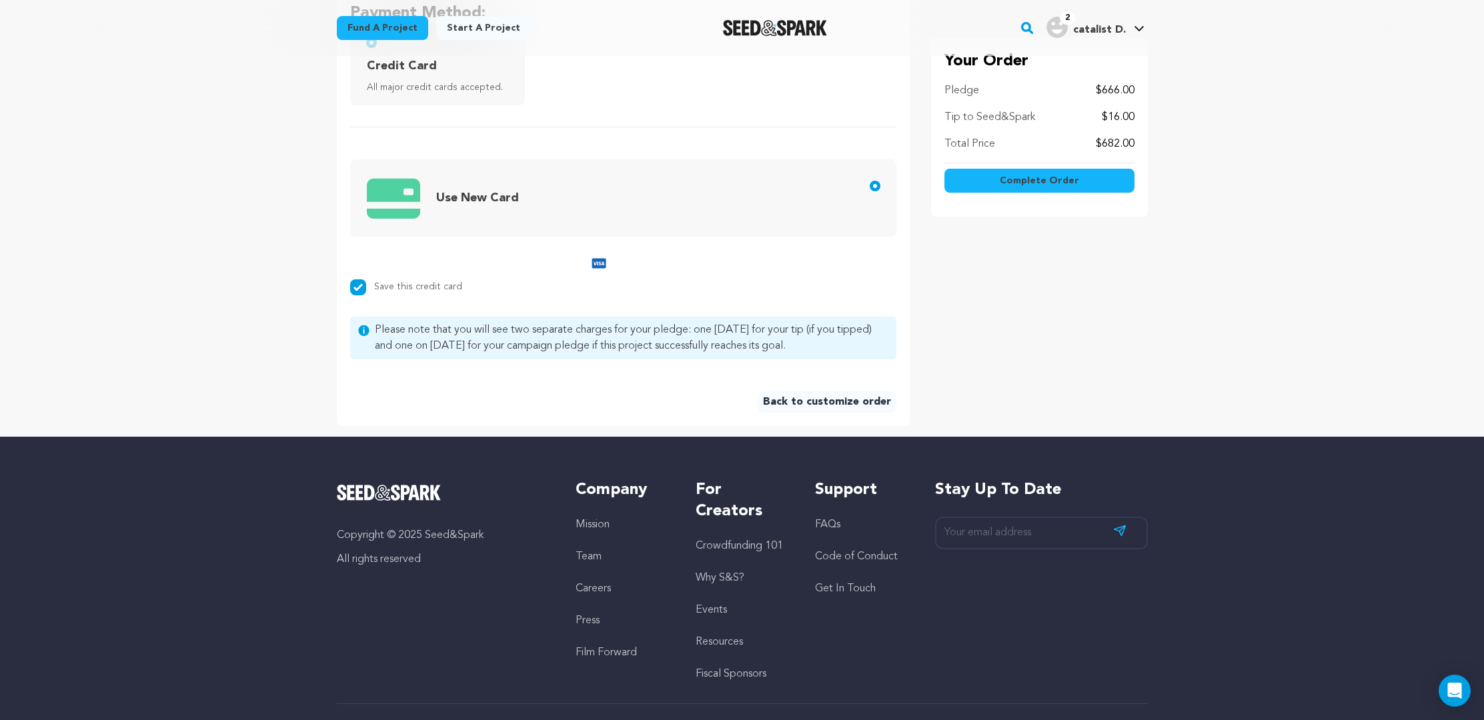
click at [1009, 180] on span "Complete Order" at bounding box center [1039, 180] width 79 height 13
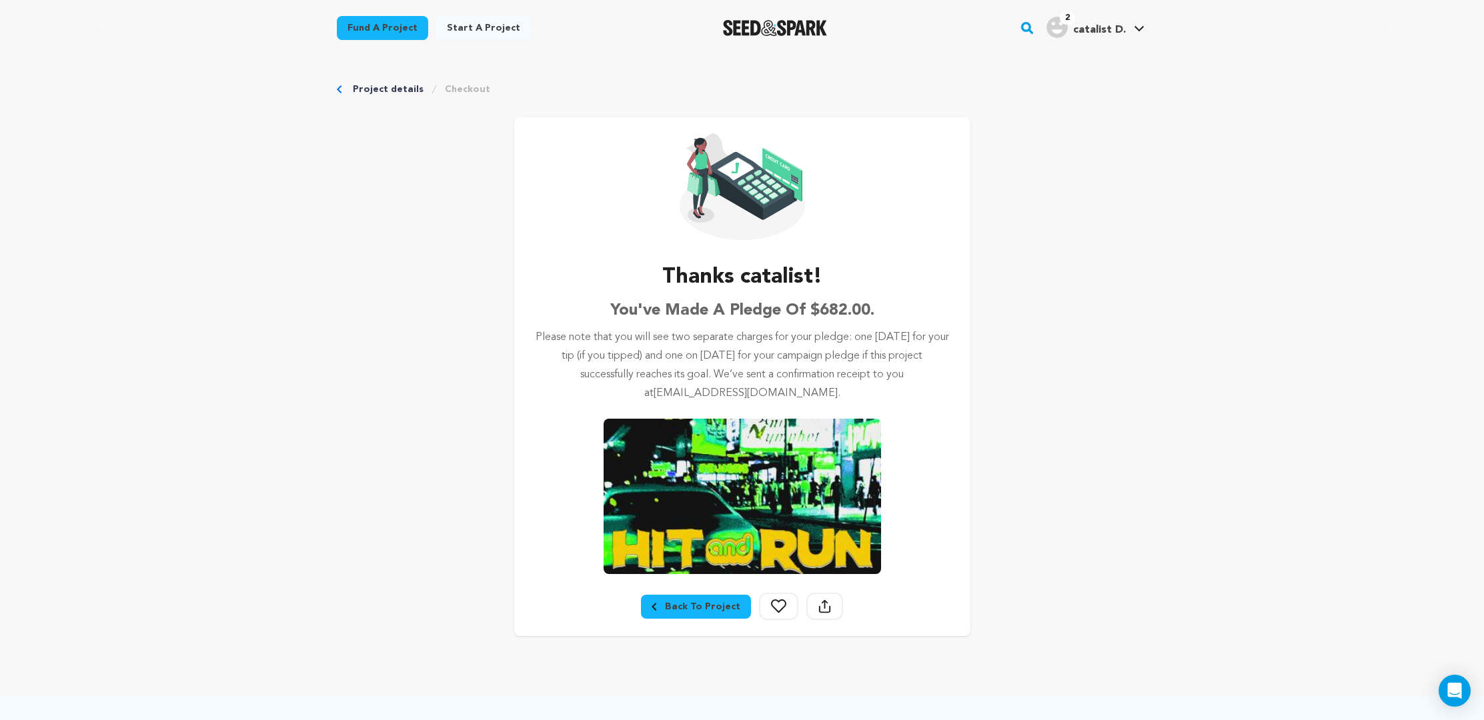
click at [822, 605] on icon at bounding box center [824, 606] width 13 height 14
click at [828, 609] on button "Share Project" at bounding box center [824, 606] width 37 height 27
click at [824, 614] on button "Share Project" at bounding box center [824, 606] width 37 height 27
click at [811, 605] on button "Share Project" at bounding box center [824, 606] width 37 height 27
click at [819, 611] on icon at bounding box center [824, 606] width 13 height 14
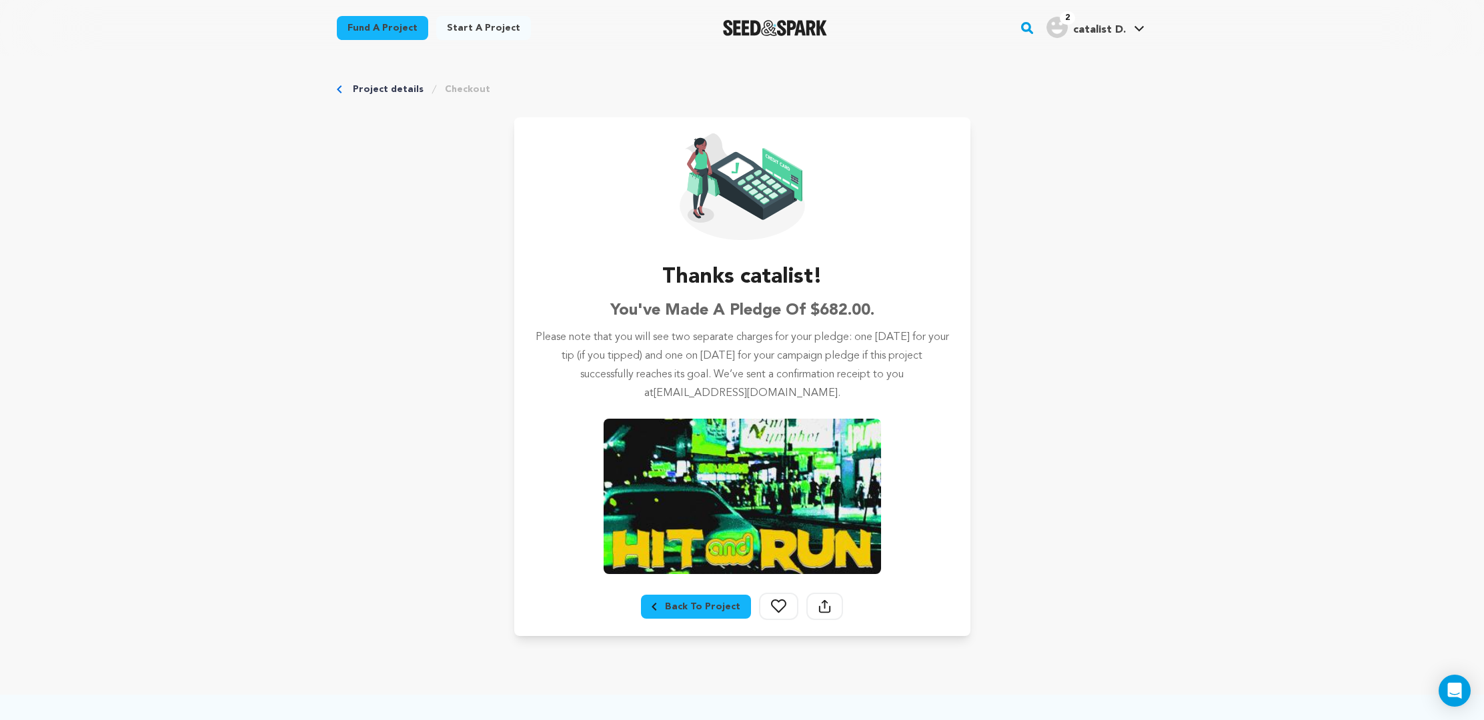
click at [357, 90] on link "Project details" at bounding box center [388, 89] width 71 height 13
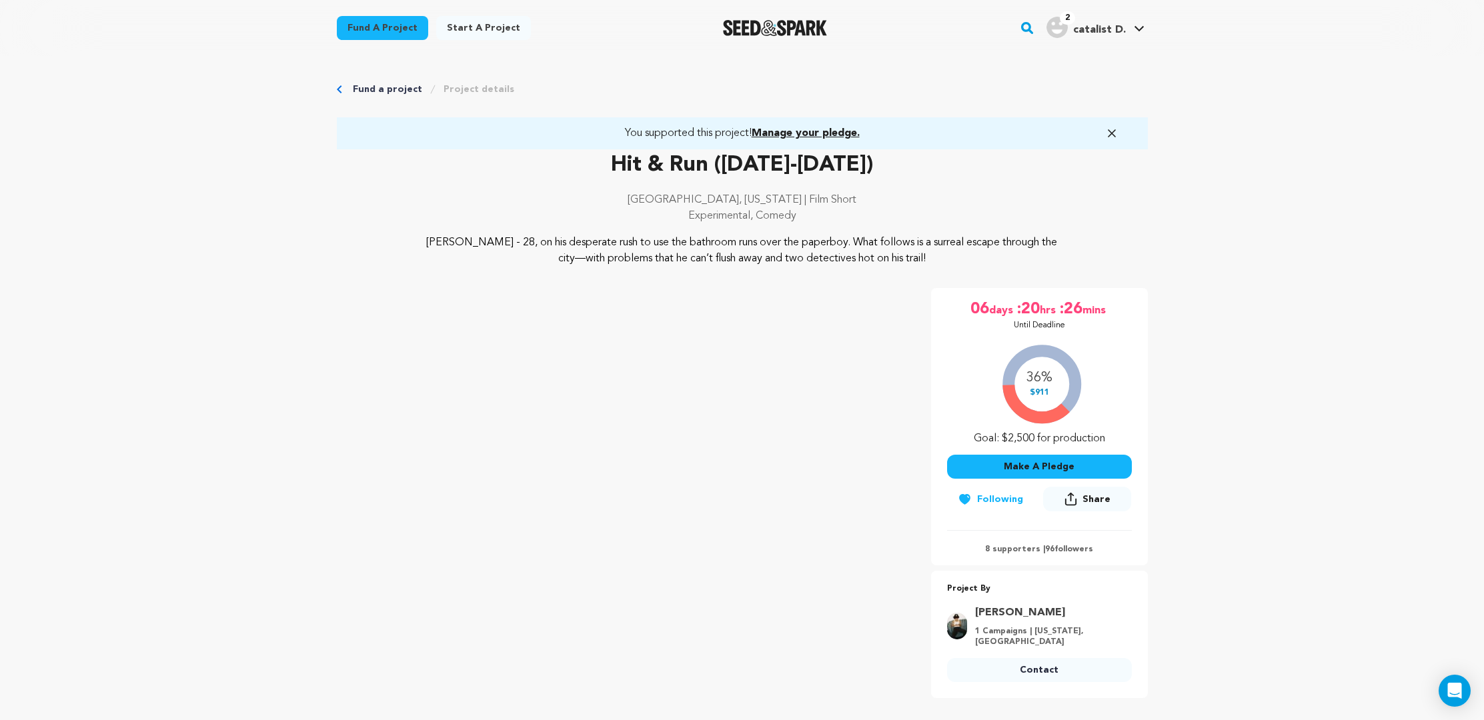
click at [1076, 494] on icon at bounding box center [1070, 499] width 13 height 14
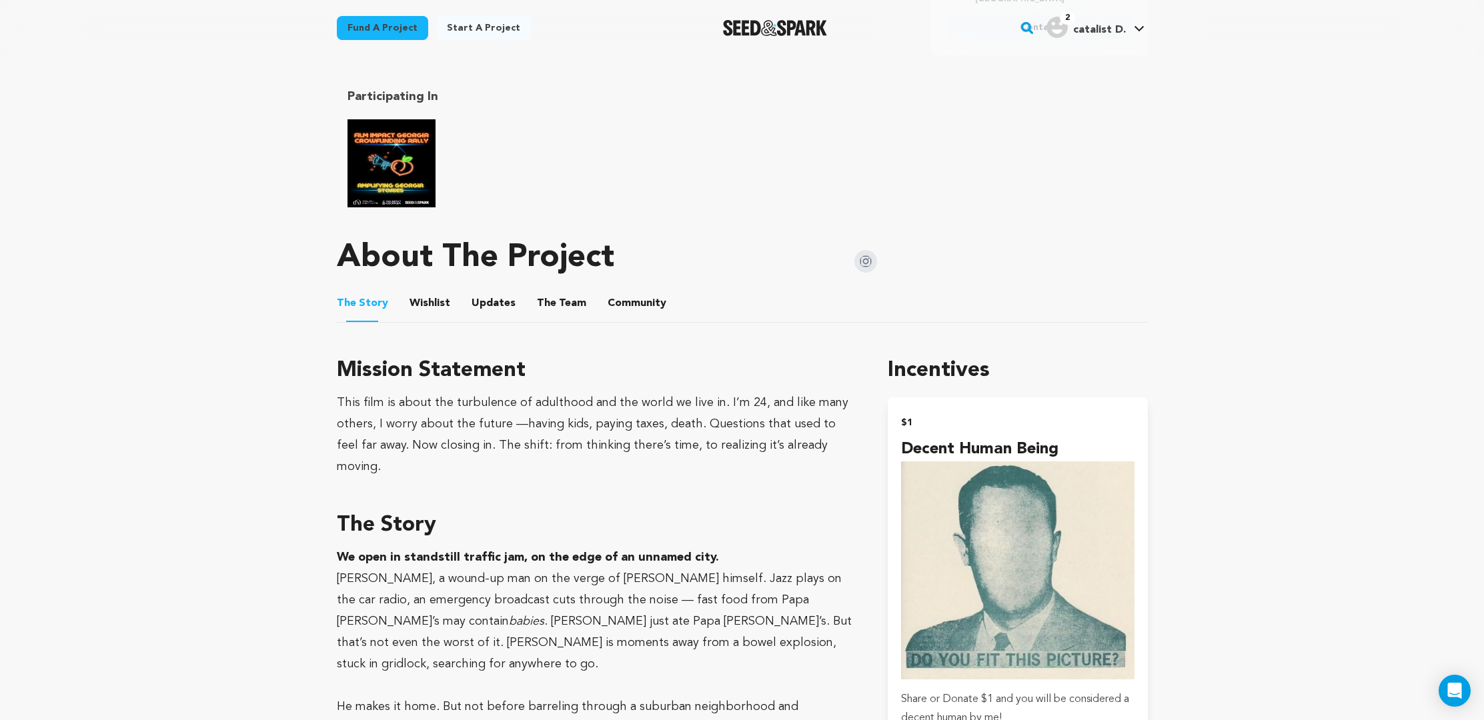
scroll to position [565, 0]
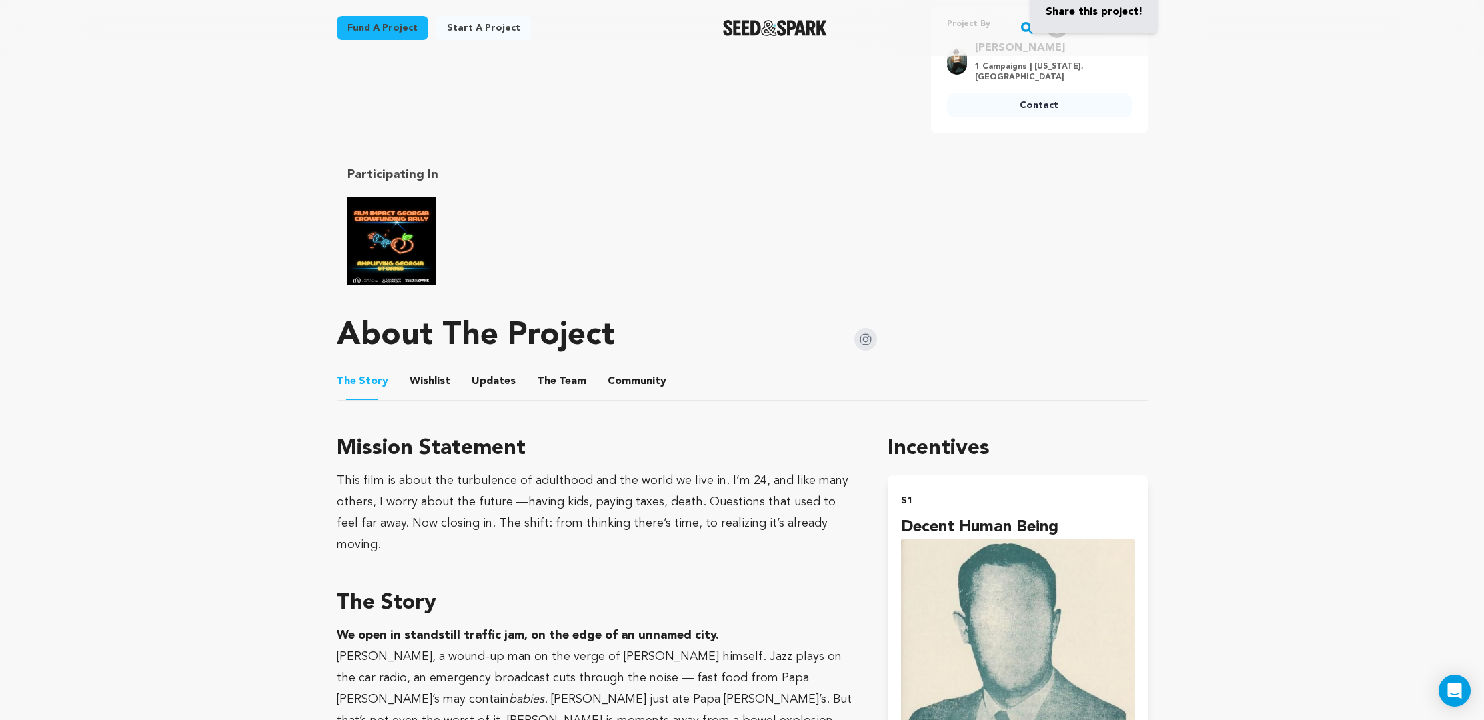
click at [547, 368] on button "The Team" at bounding box center [561, 384] width 32 height 32
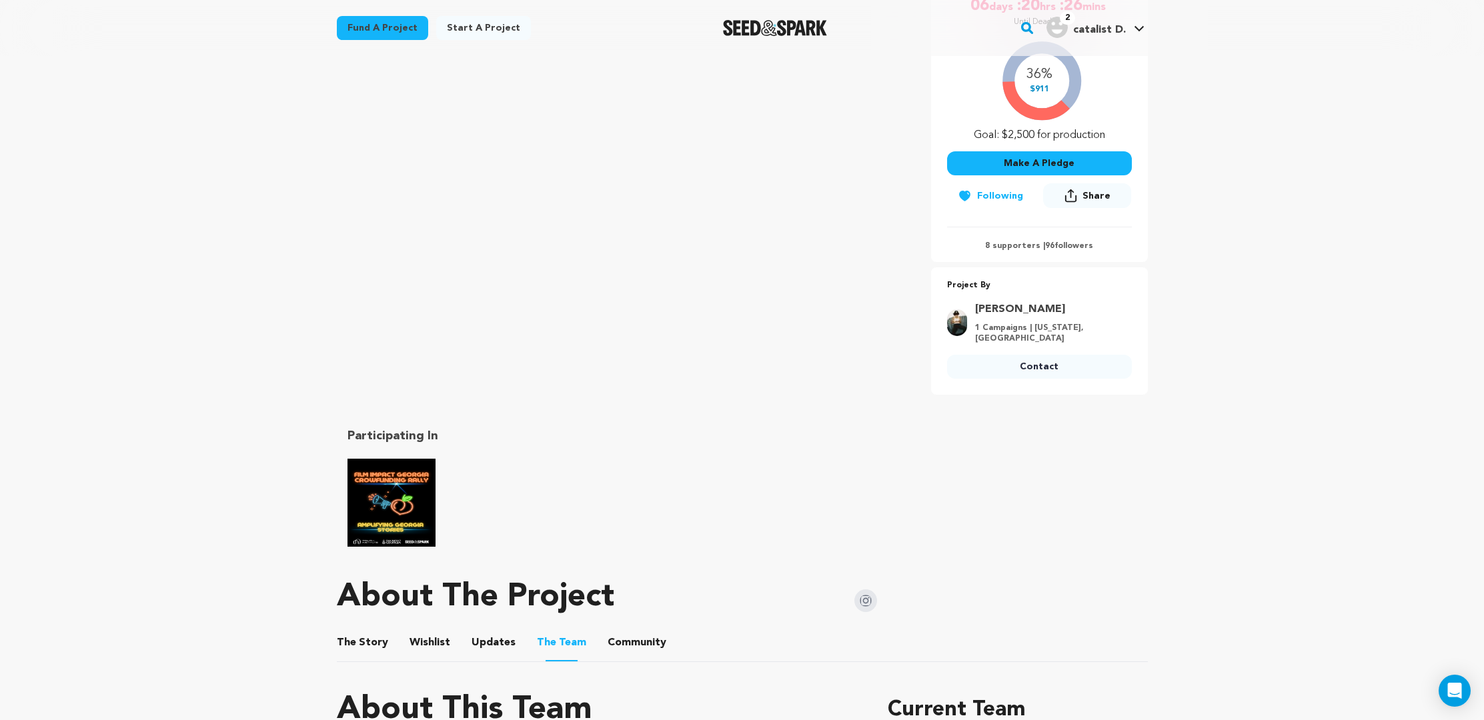
scroll to position [98, 0]
